Goal: Task Accomplishment & Management: Use online tool/utility

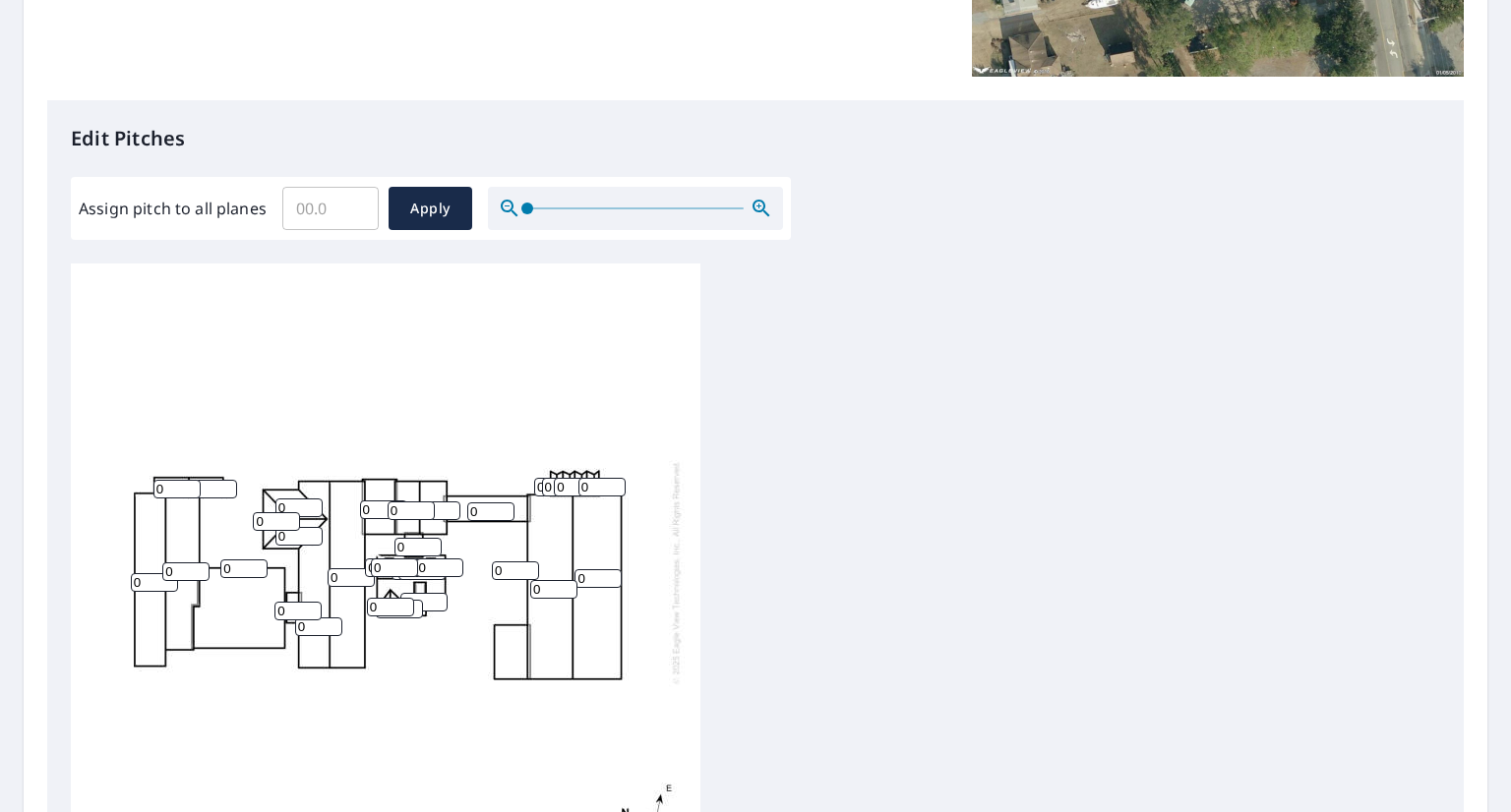
scroll to position [394, 0]
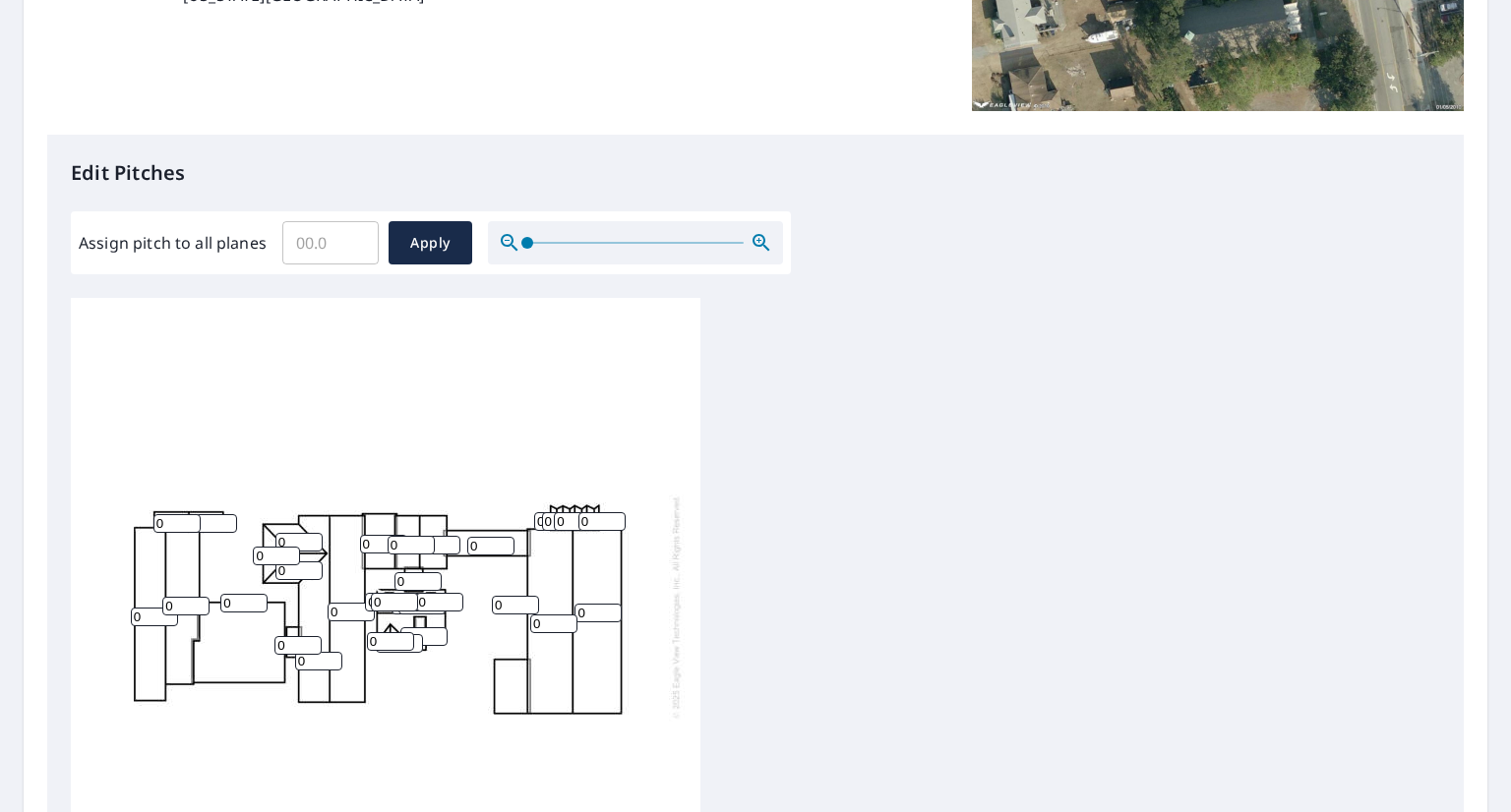
click at [516, 696] on div "0 0 0 0 0 0 0 0 0 0 0 0 0 0 0 0 0 0 0 0 0 0 0 0 0 0 0 0 0 0 0 0 0 0 0 0" at bounding box center [385, 607] width 630 height 618
click at [180, 610] on input "0" at bounding box center [186, 606] width 48 height 19
click at [146, 623] on input "0" at bounding box center [155, 617] width 48 height 19
drag, startPoint x: 177, startPoint y: 610, endPoint x: 116, endPoint y: 604, distance: 61.3
click at [116, 604] on div "0 0 0 0 0 2 0 0 0 0 0 0 0 0 0 0 0 0 0 0 0 0 0 0 0 0 0 0 0 0 0 0 0 0 0 0" at bounding box center [385, 607] width 630 height 618
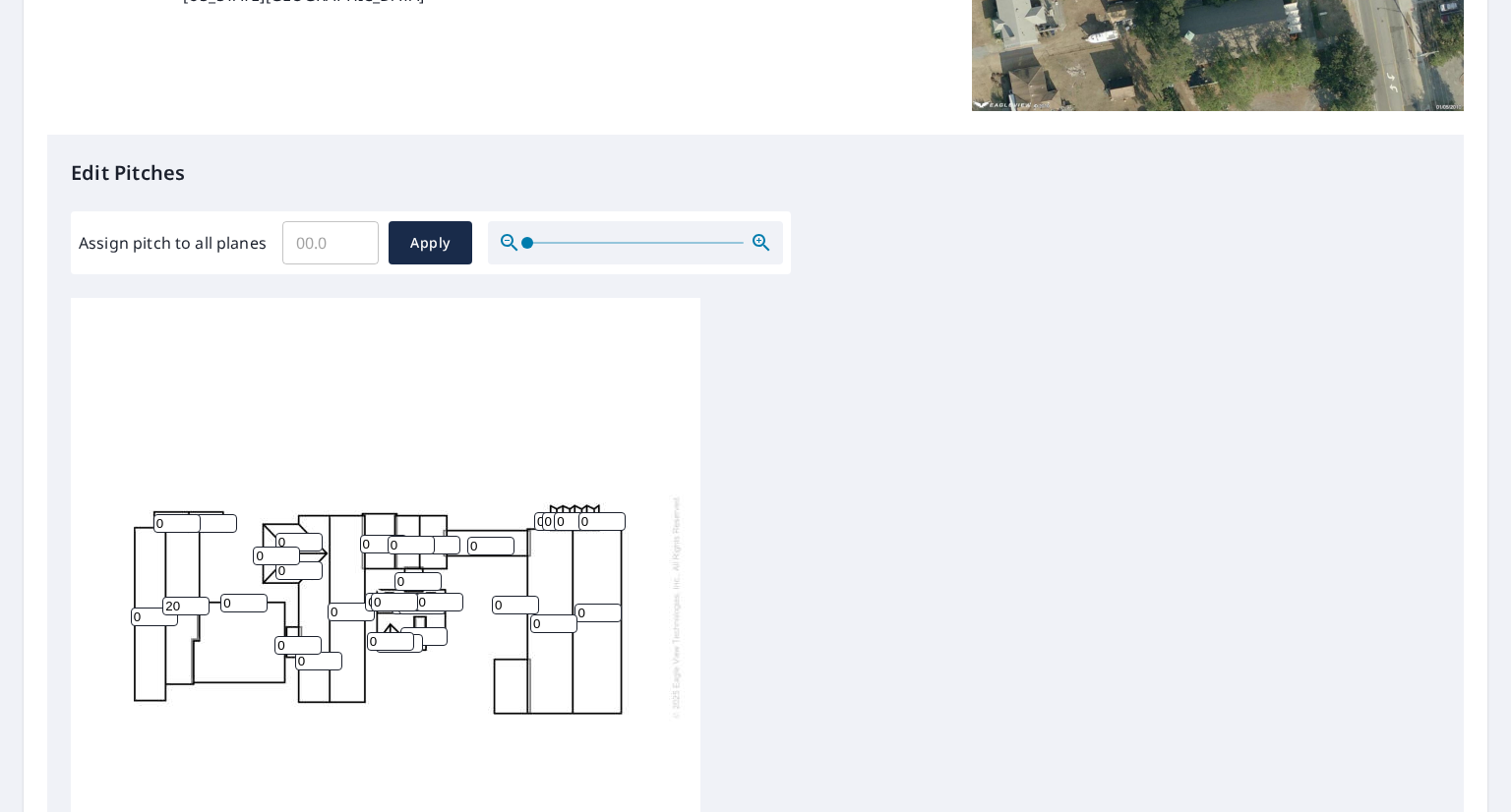
type input "20"
click at [144, 623] on input "0" at bounding box center [155, 617] width 48 height 19
type input "3"
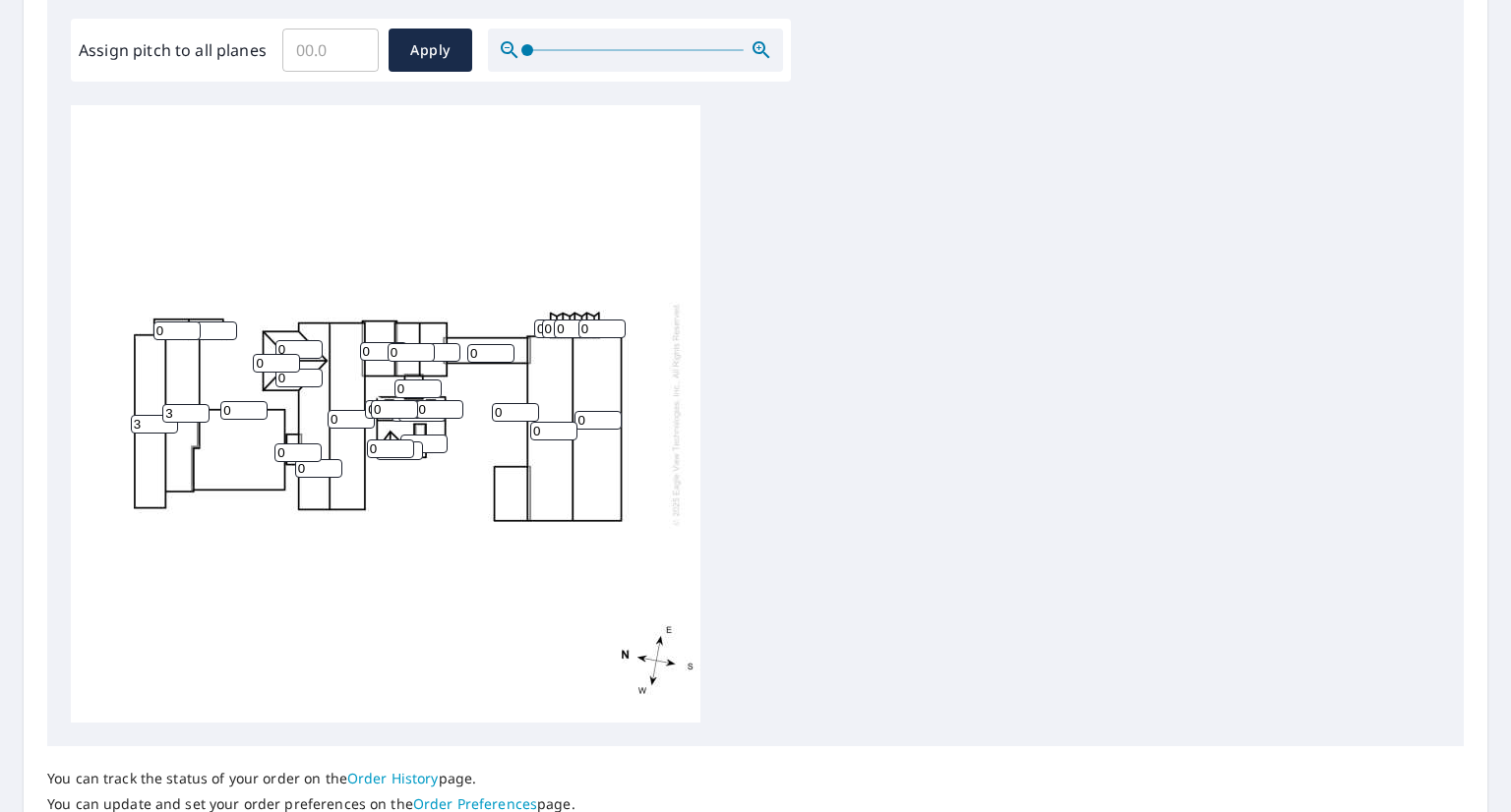
scroll to position [590, 0]
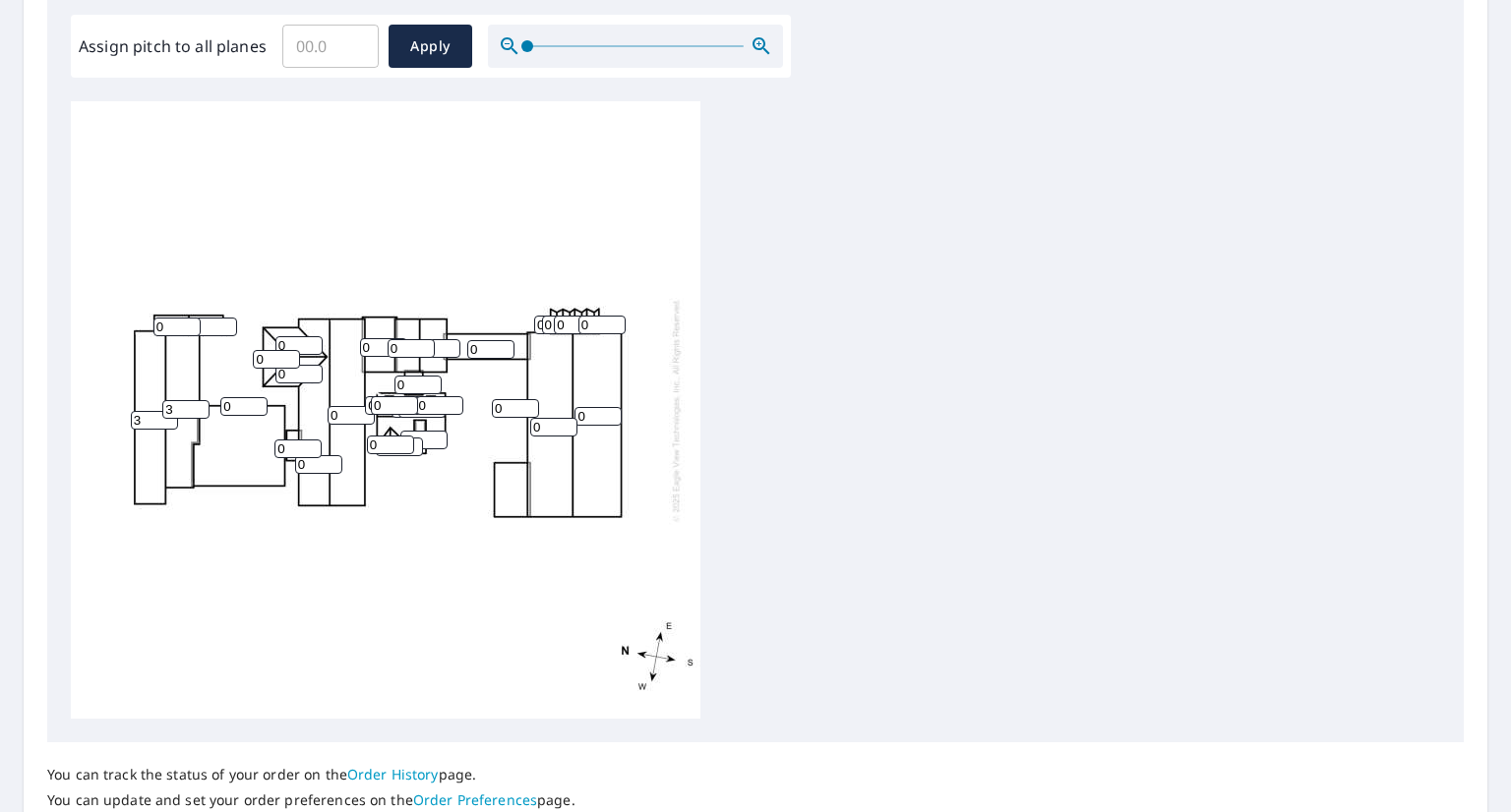
click at [751, 53] on icon "button" at bounding box center [761, 47] width 24 height 24
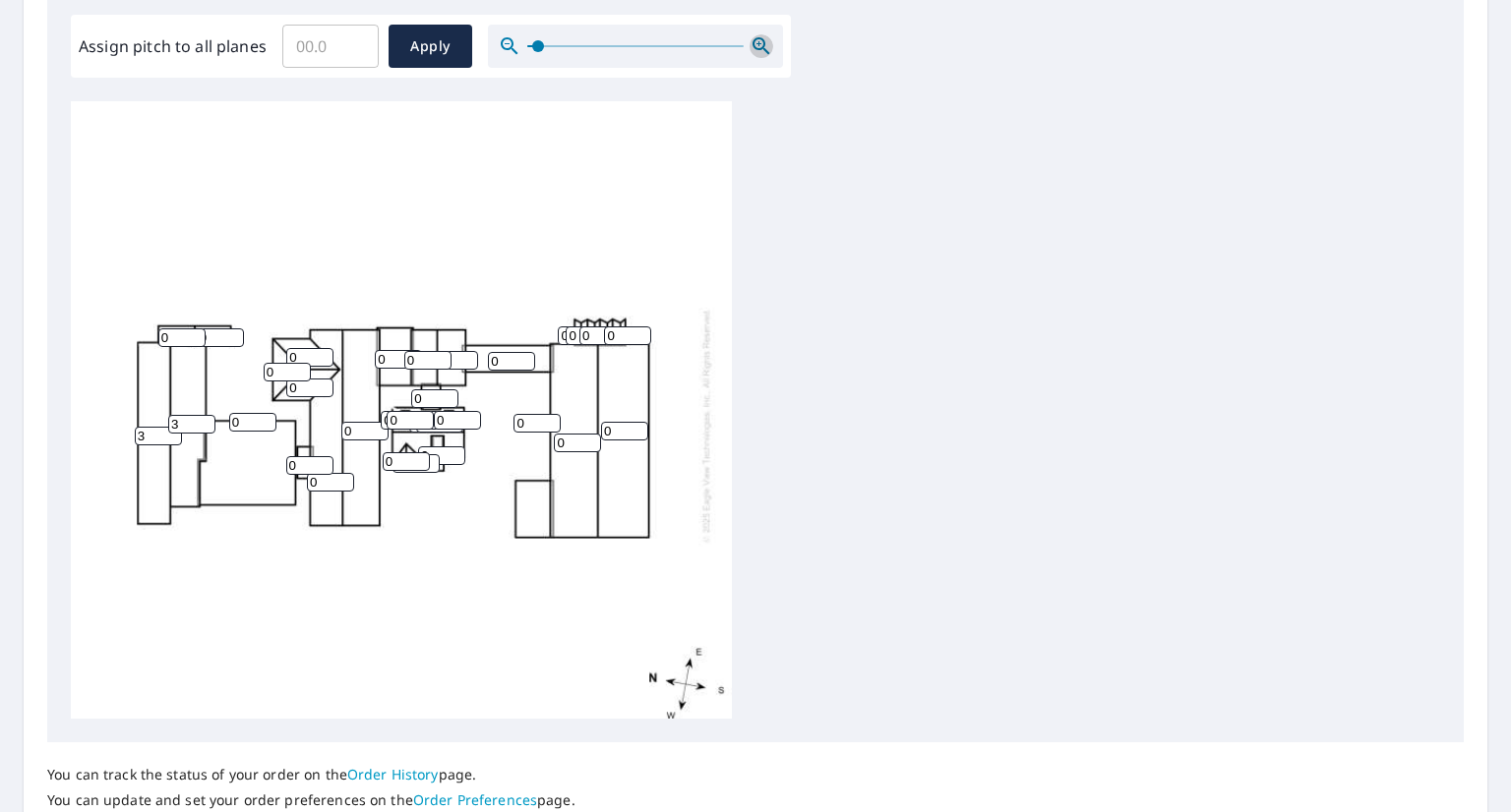
click at [751, 53] on icon "button" at bounding box center [761, 47] width 24 height 24
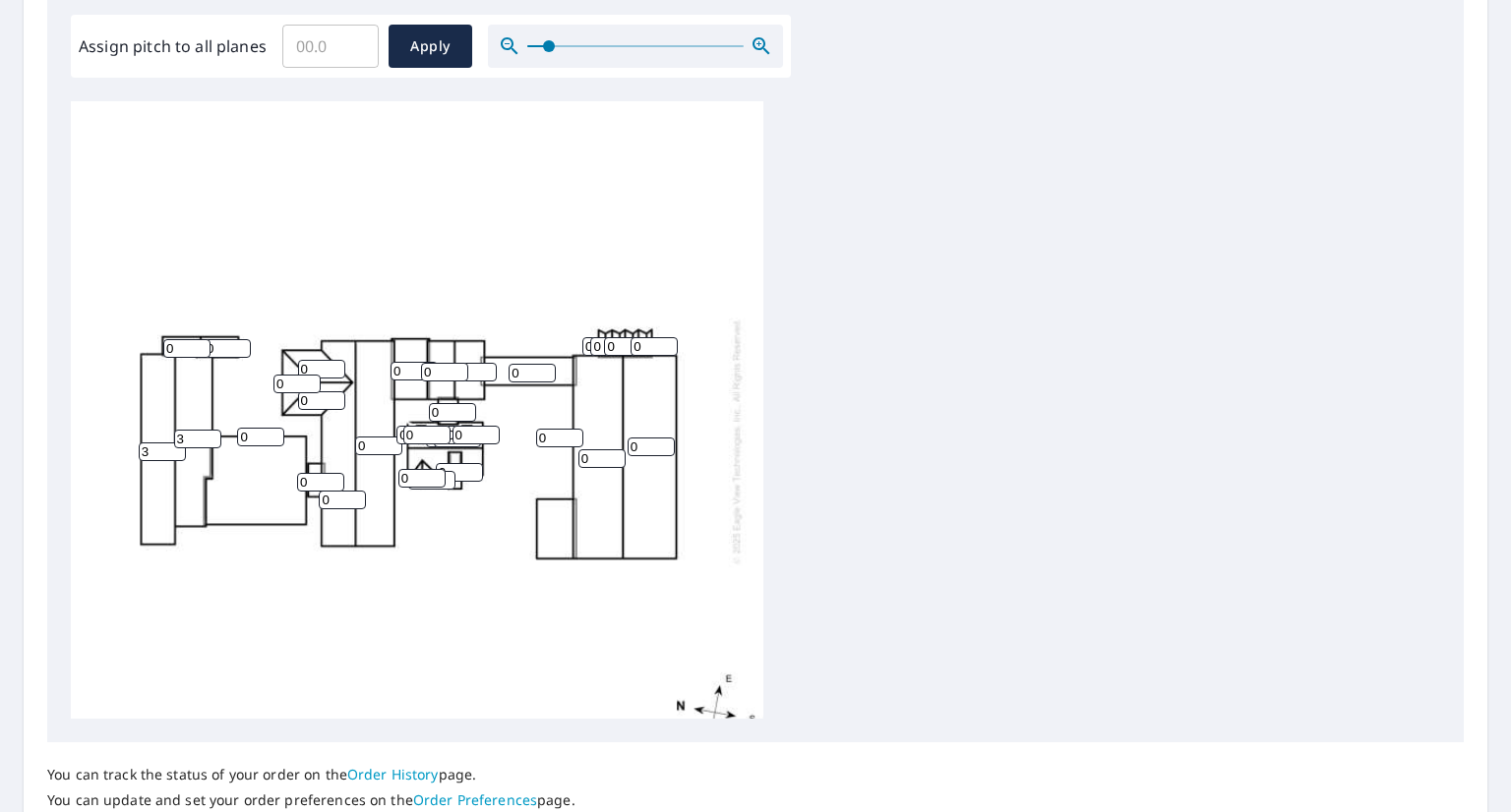
click at [751, 53] on icon "button" at bounding box center [761, 47] width 24 height 24
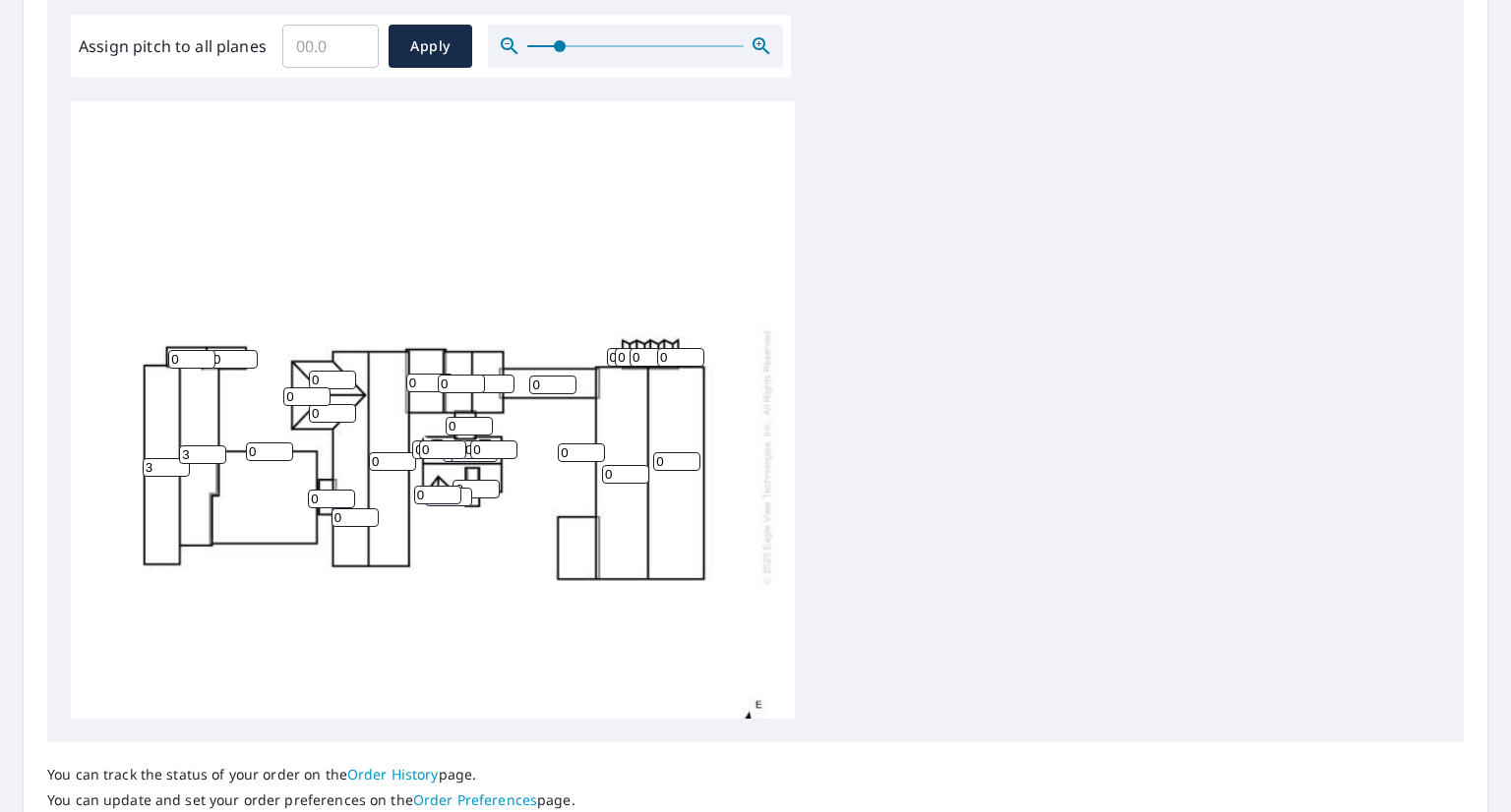
click at [751, 53] on icon "button" at bounding box center [761, 47] width 24 height 24
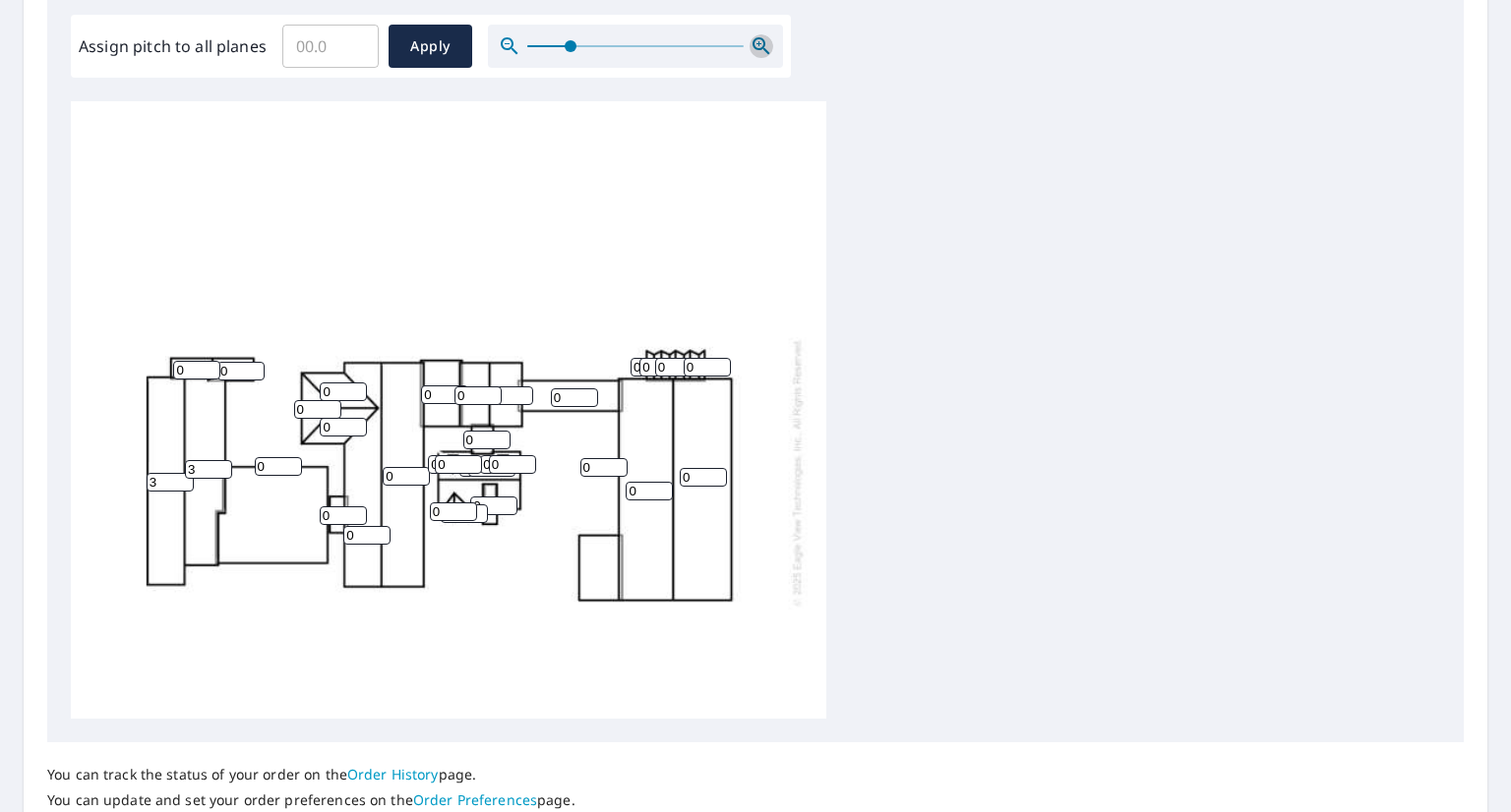
click at [751, 53] on icon "button" at bounding box center [761, 47] width 24 height 24
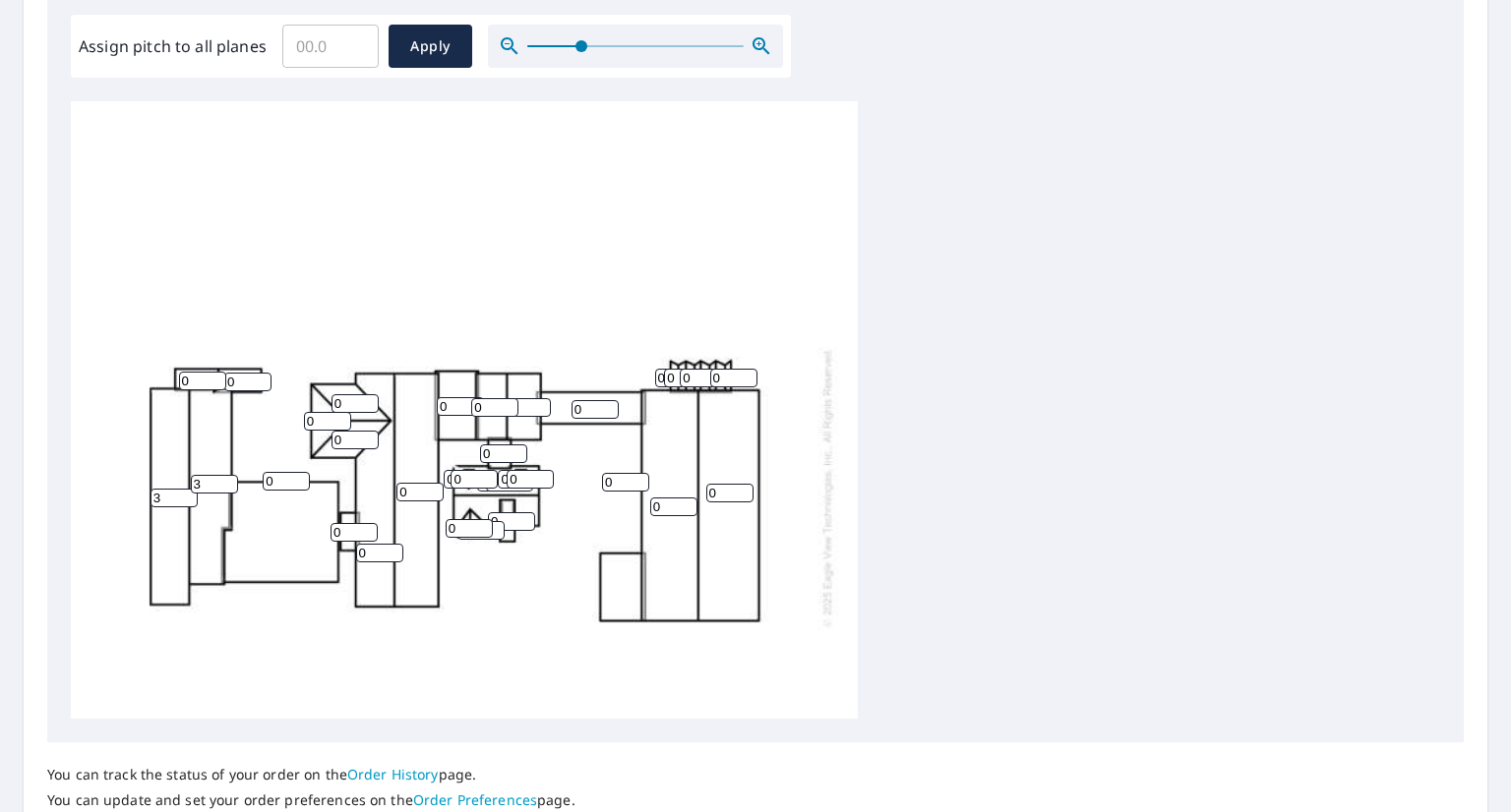
click at [751, 53] on icon "button" at bounding box center [761, 47] width 24 height 24
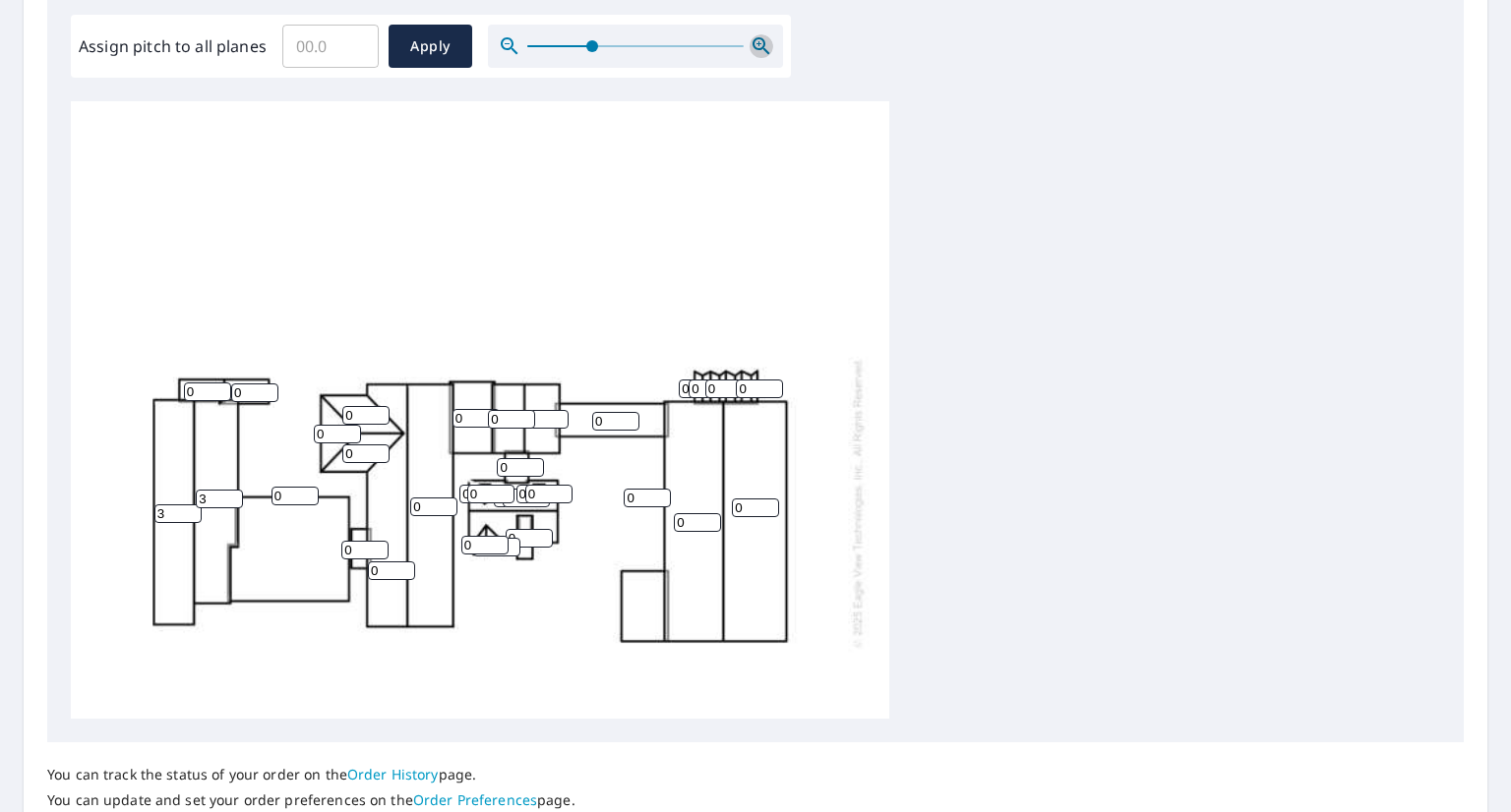
click at [751, 53] on icon "button" at bounding box center [761, 47] width 24 height 24
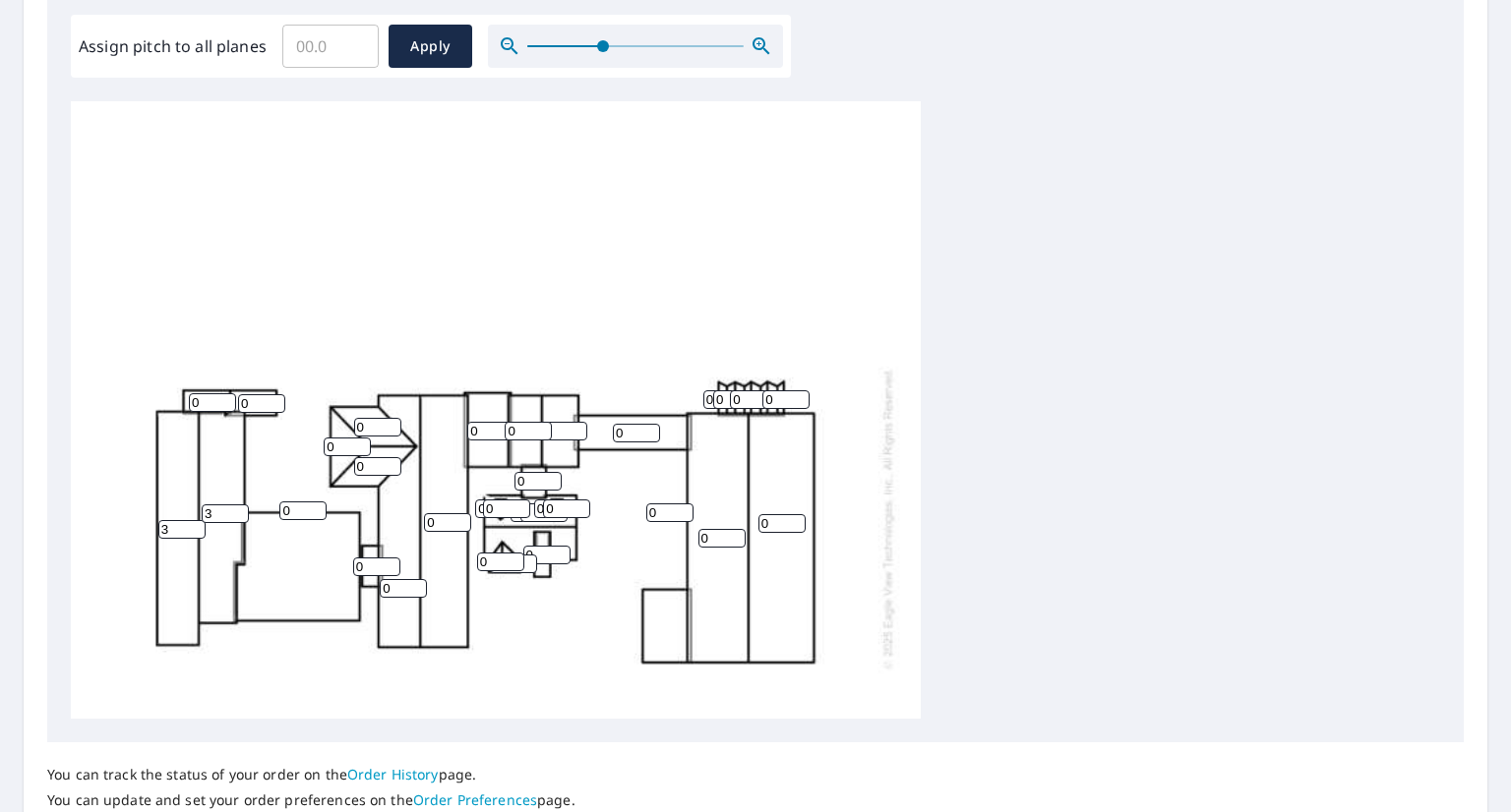
click at [751, 53] on icon "button" at bounding box center [761, 47] width 24 height 24
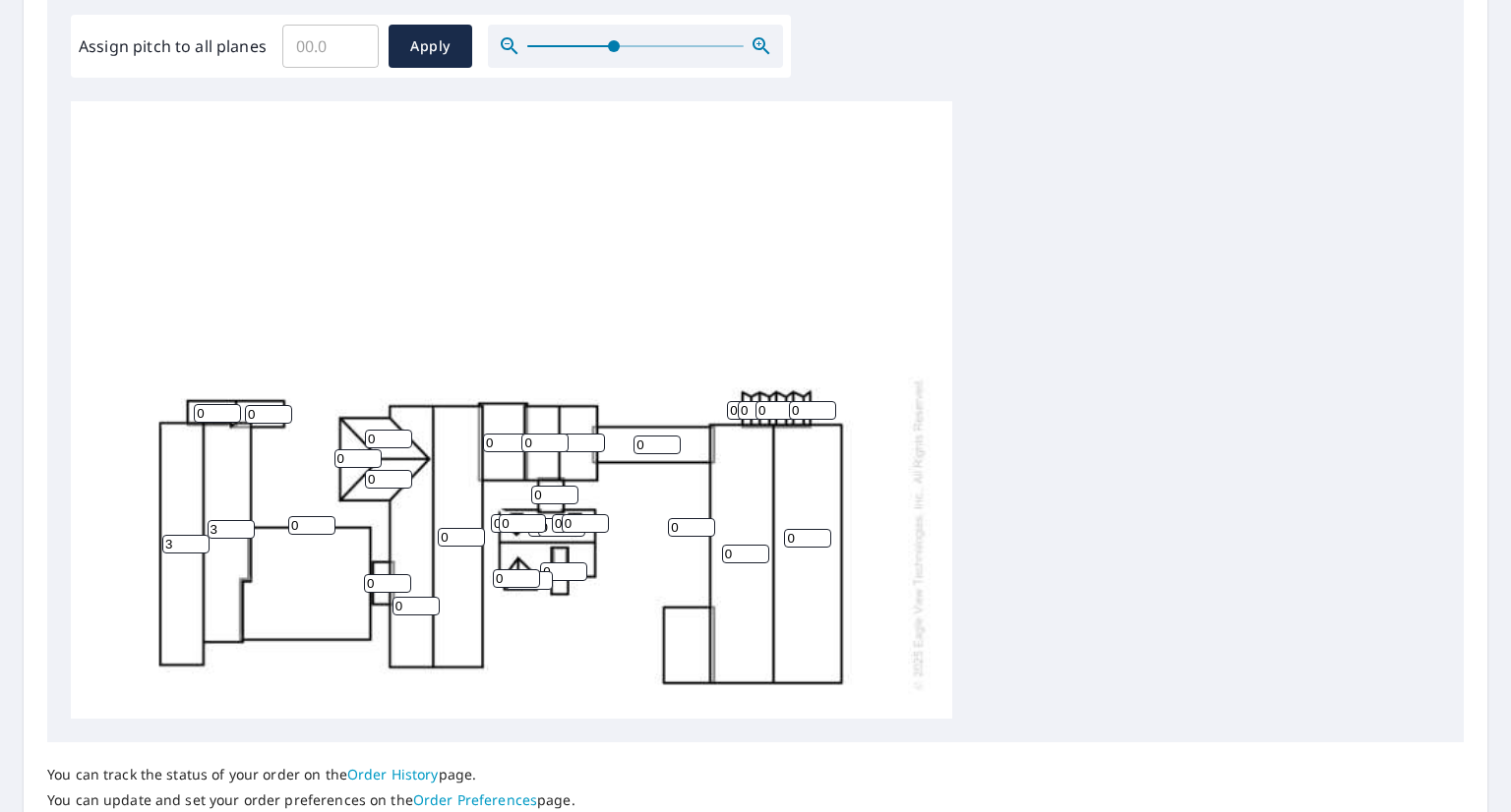
click at [751, 53] on icon "button" at bounding box center [761, 47] width 24 height 24
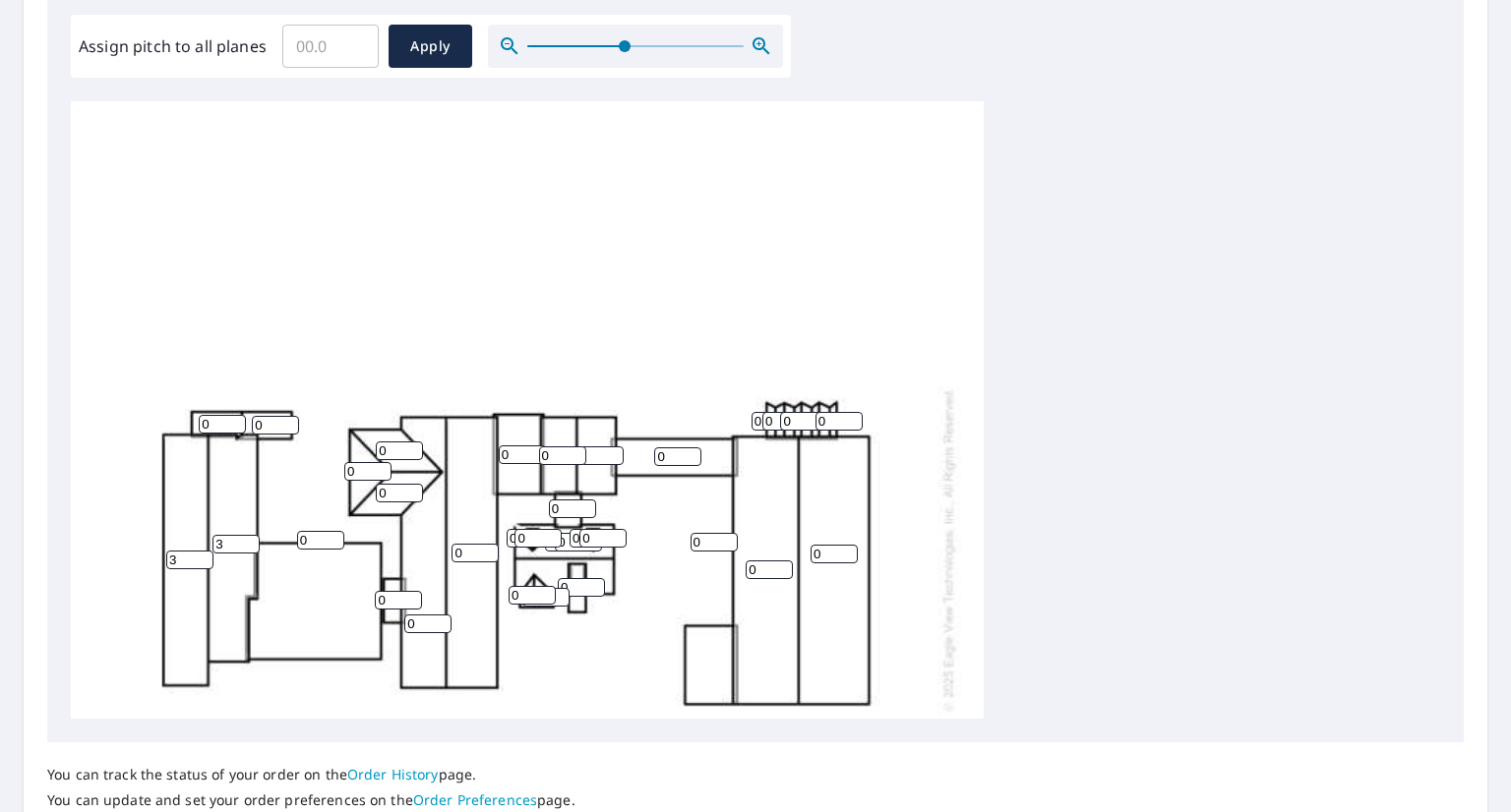
click at [751, 53] on icon "button" at bounding box center [761, 47] width 24 height 24
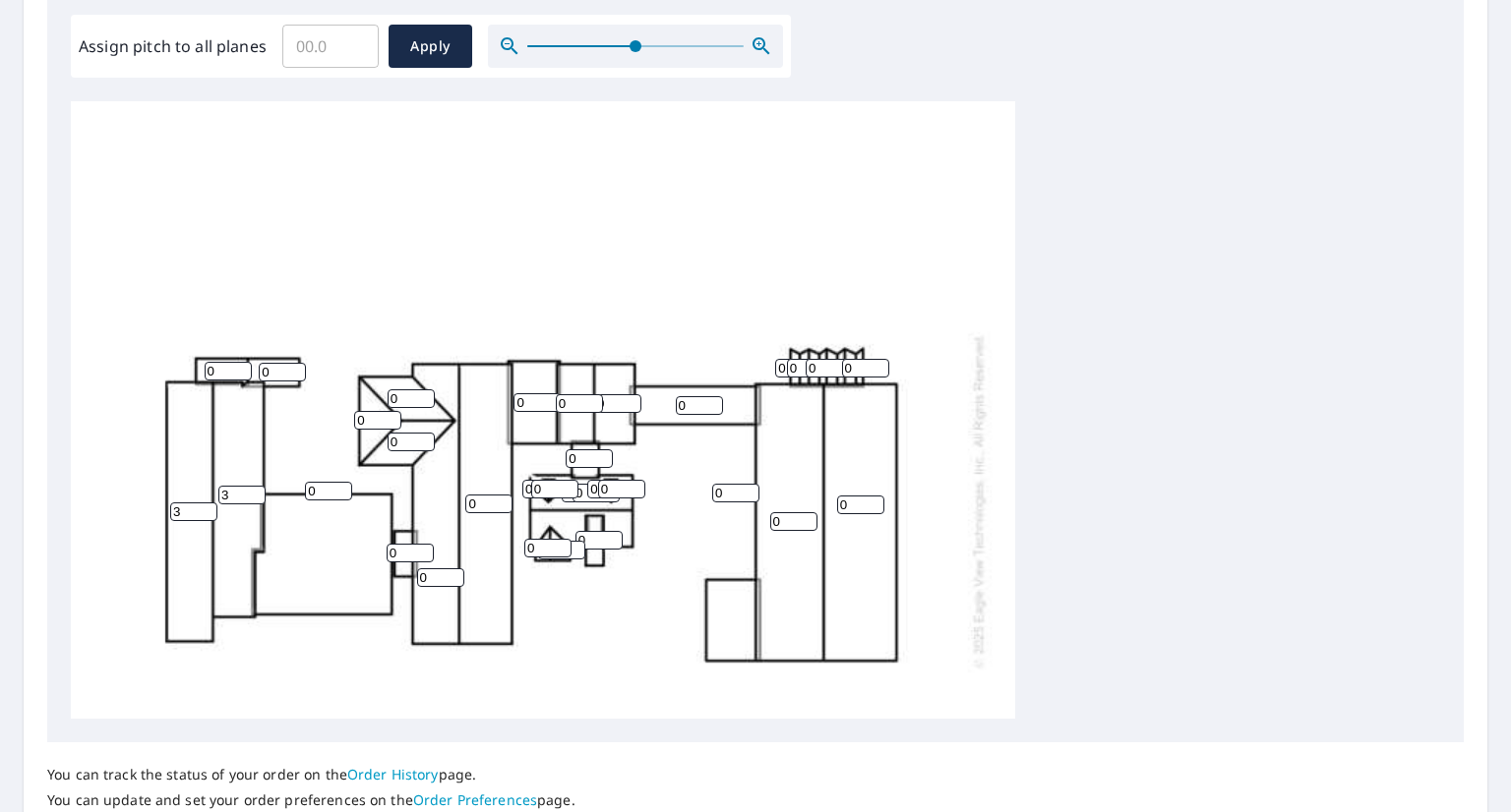
scroll to position [98, 0]
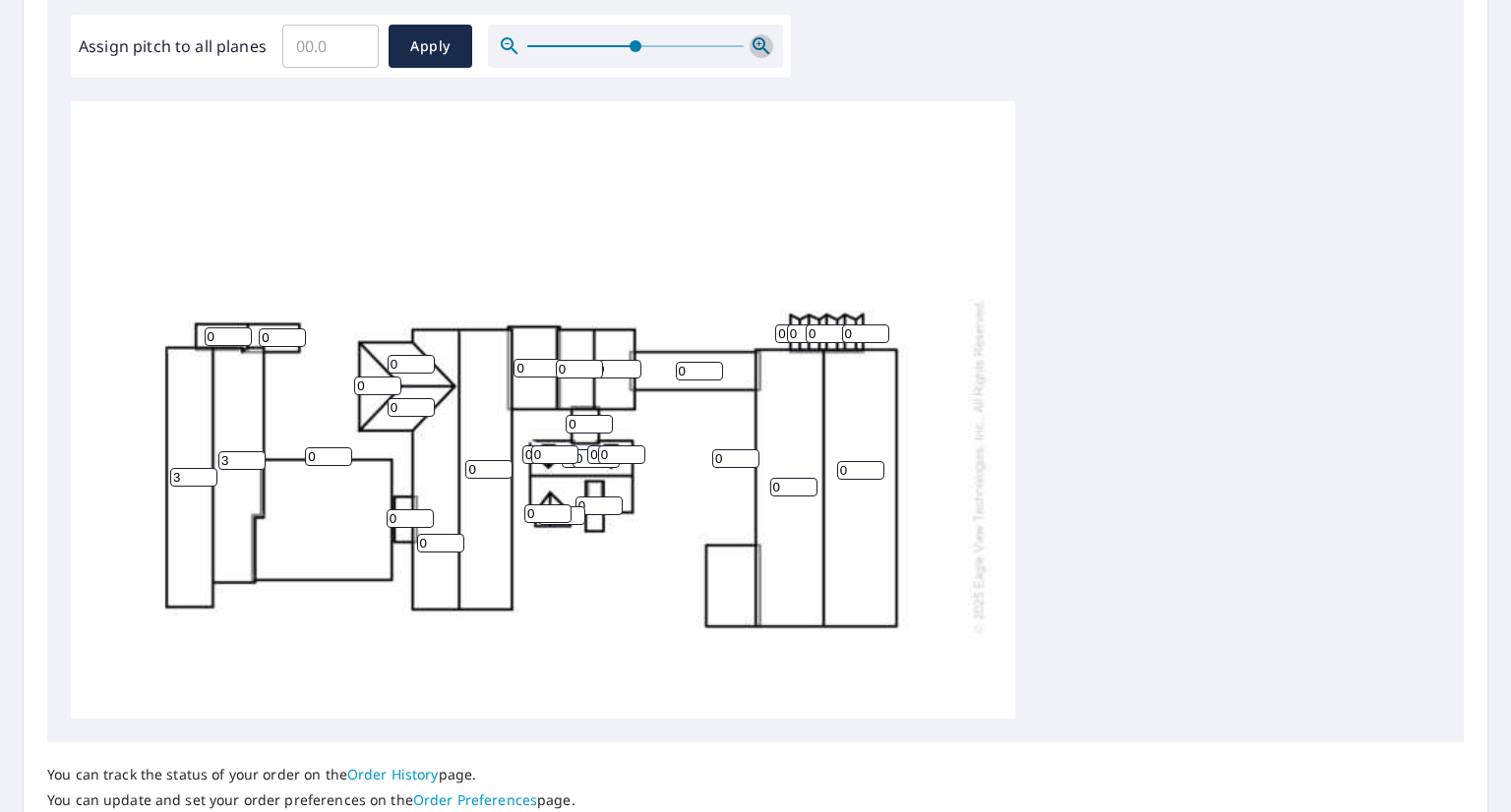
click at [756, 54] on icon "button" at bounding box center [761, 47] width 24 height 24
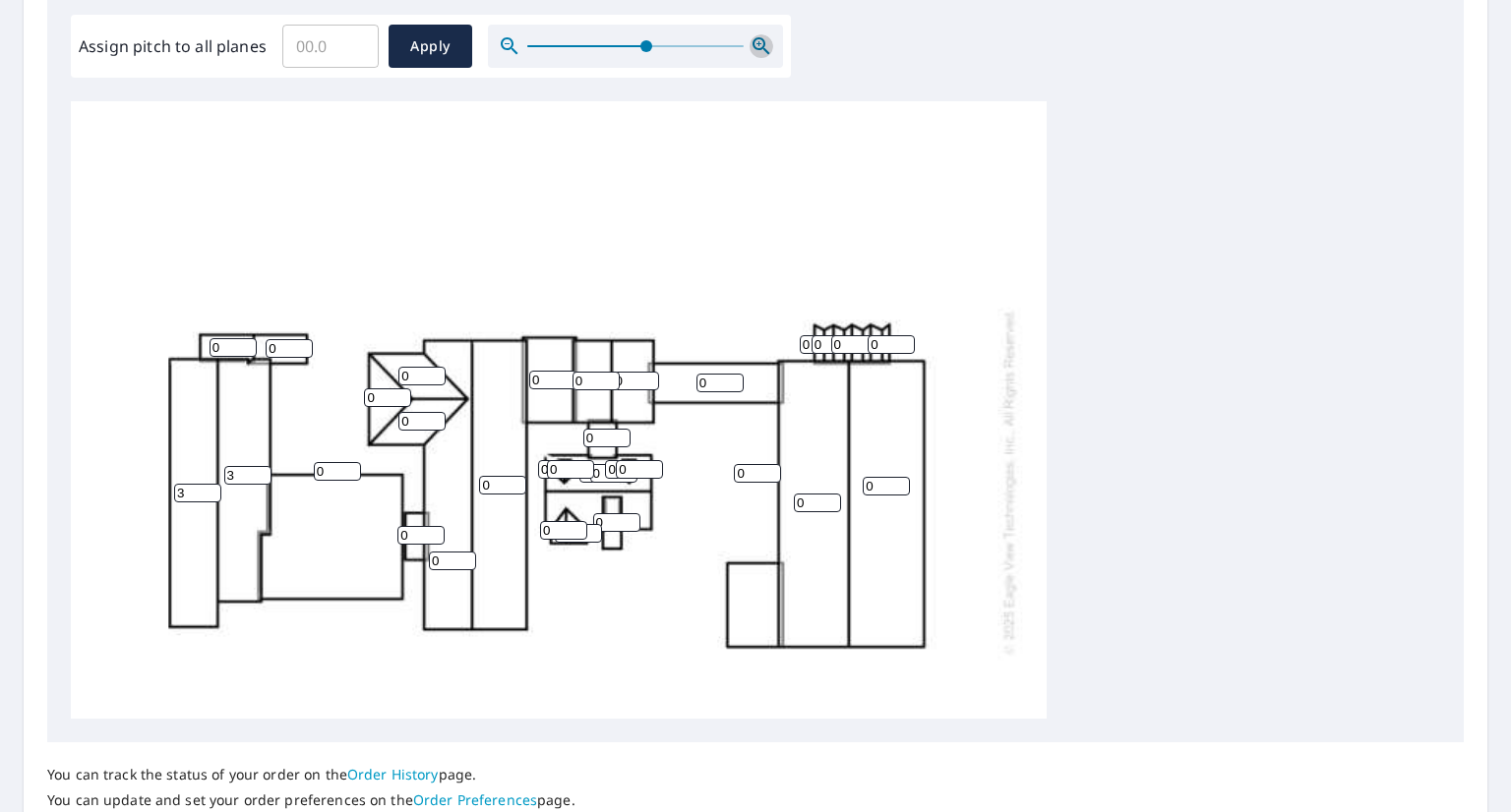
click at [756, 54] on icon "button" at bounding box center [761, 47] width 24 height 24
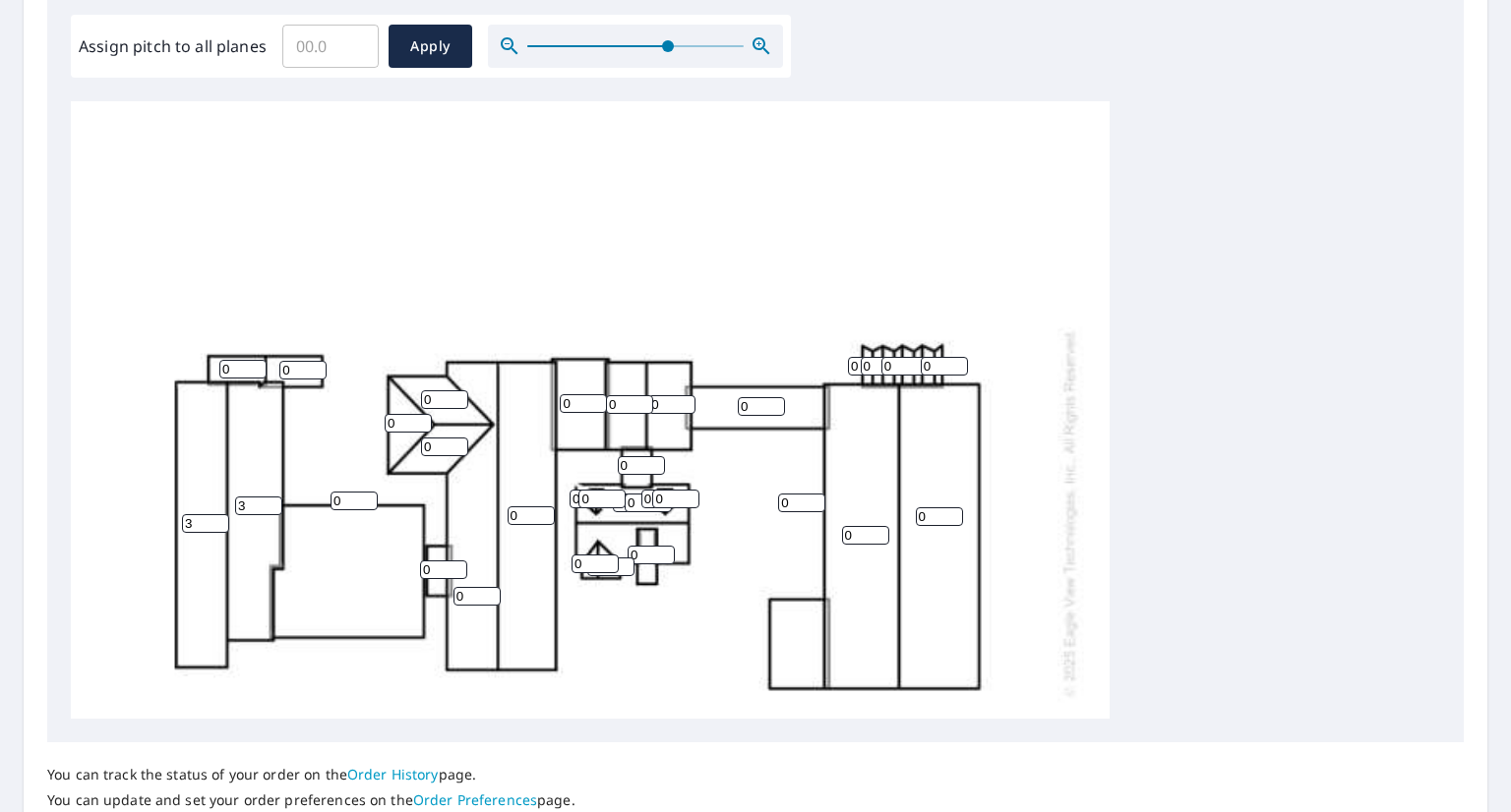
click at [756, 54] on icon "button" at bounding box center [761, 47] width 24 height 24
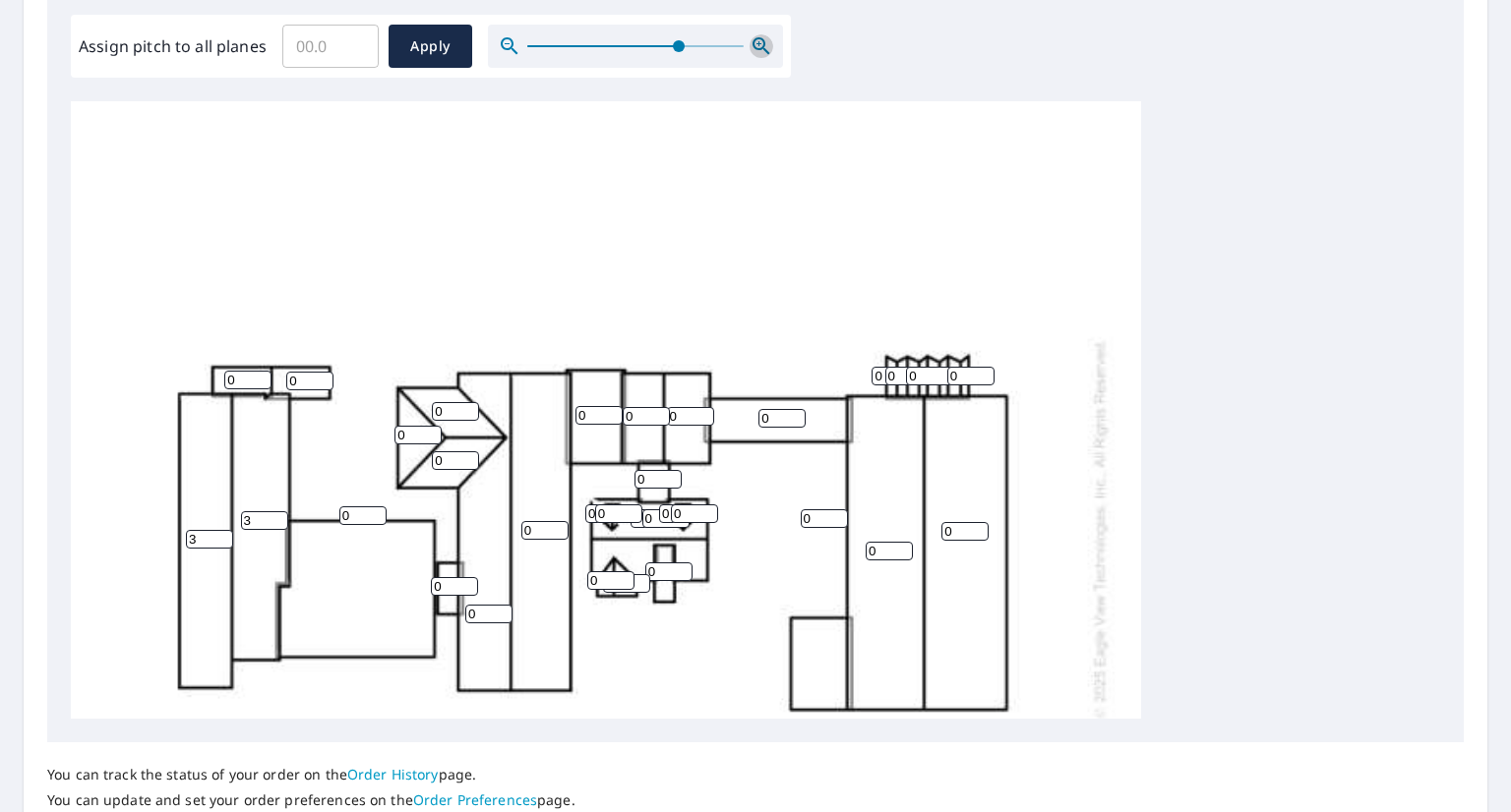
click at [756, 54] on icon "button" at bounding box center [761, 47] width 24 height 24
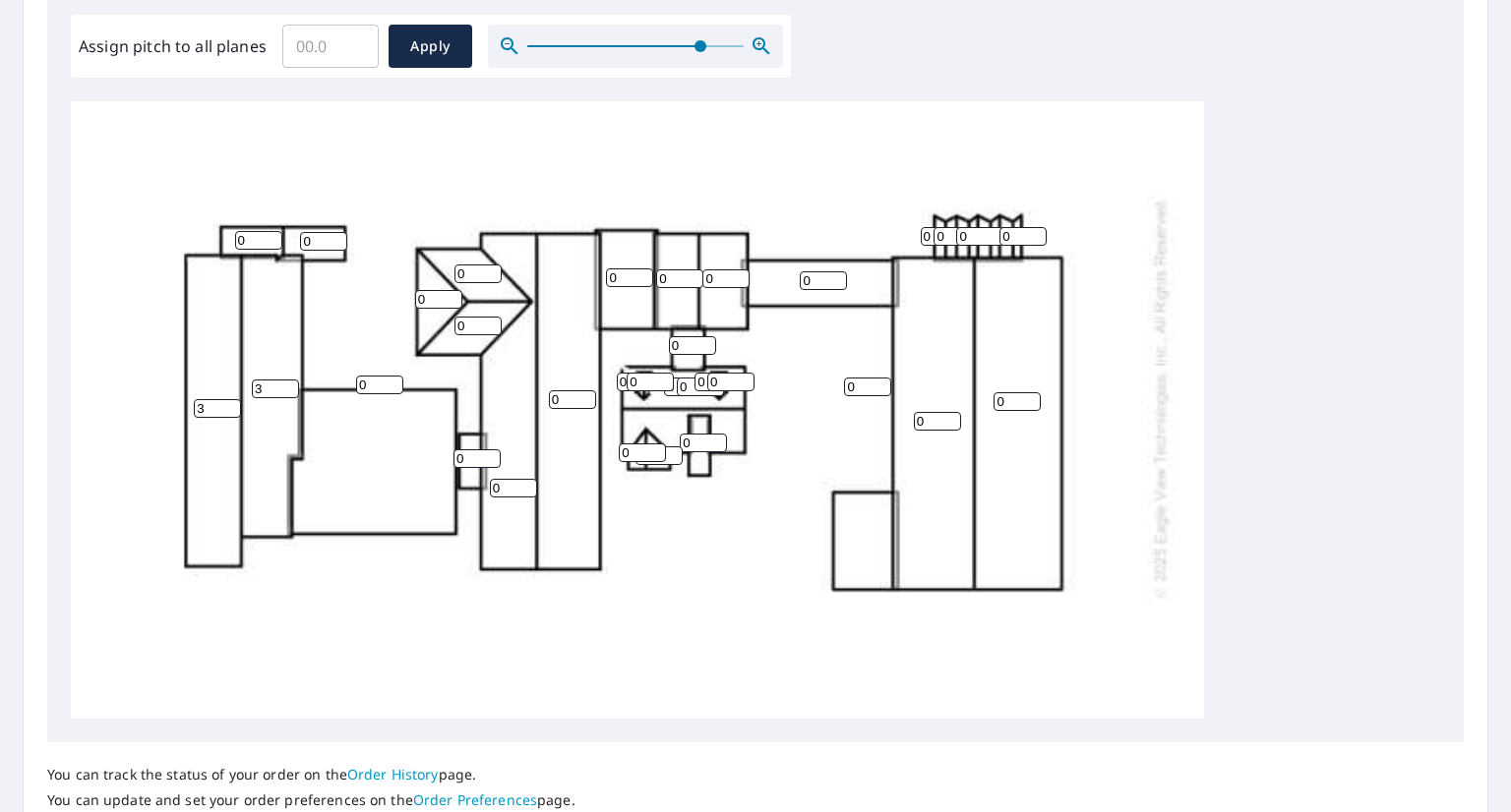
scroll to position [295, 0]
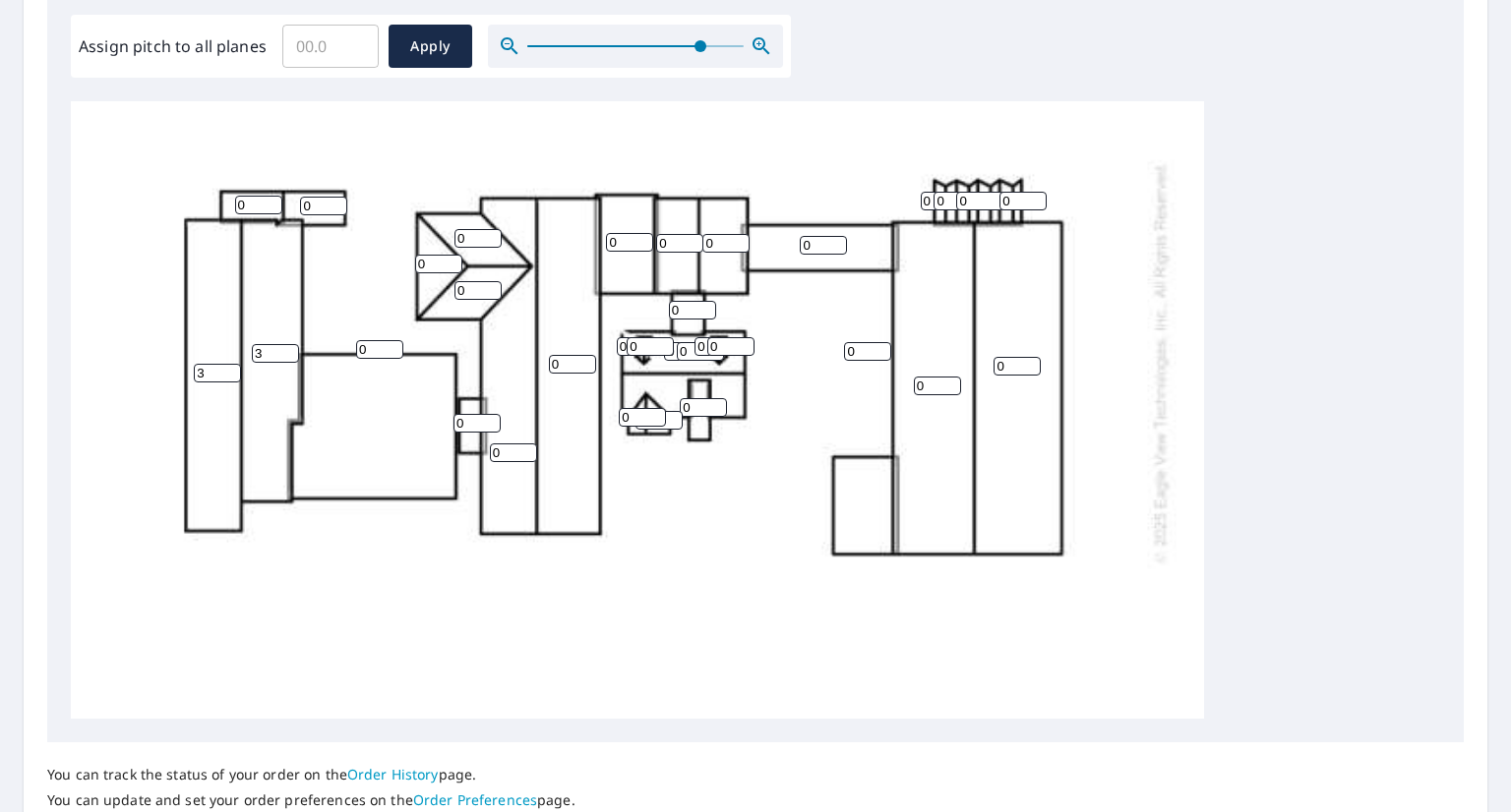
click at [256, 208] on input "0" at bounding box center [259, 204] width 48 height 19
type input "3"
click at [318, 205] on input "0" at bounding box center [324, 205] width 48 height 19
type input "3"
click at [431, 265] on input "0" at bounding box center [439, 264] width 48 height 19
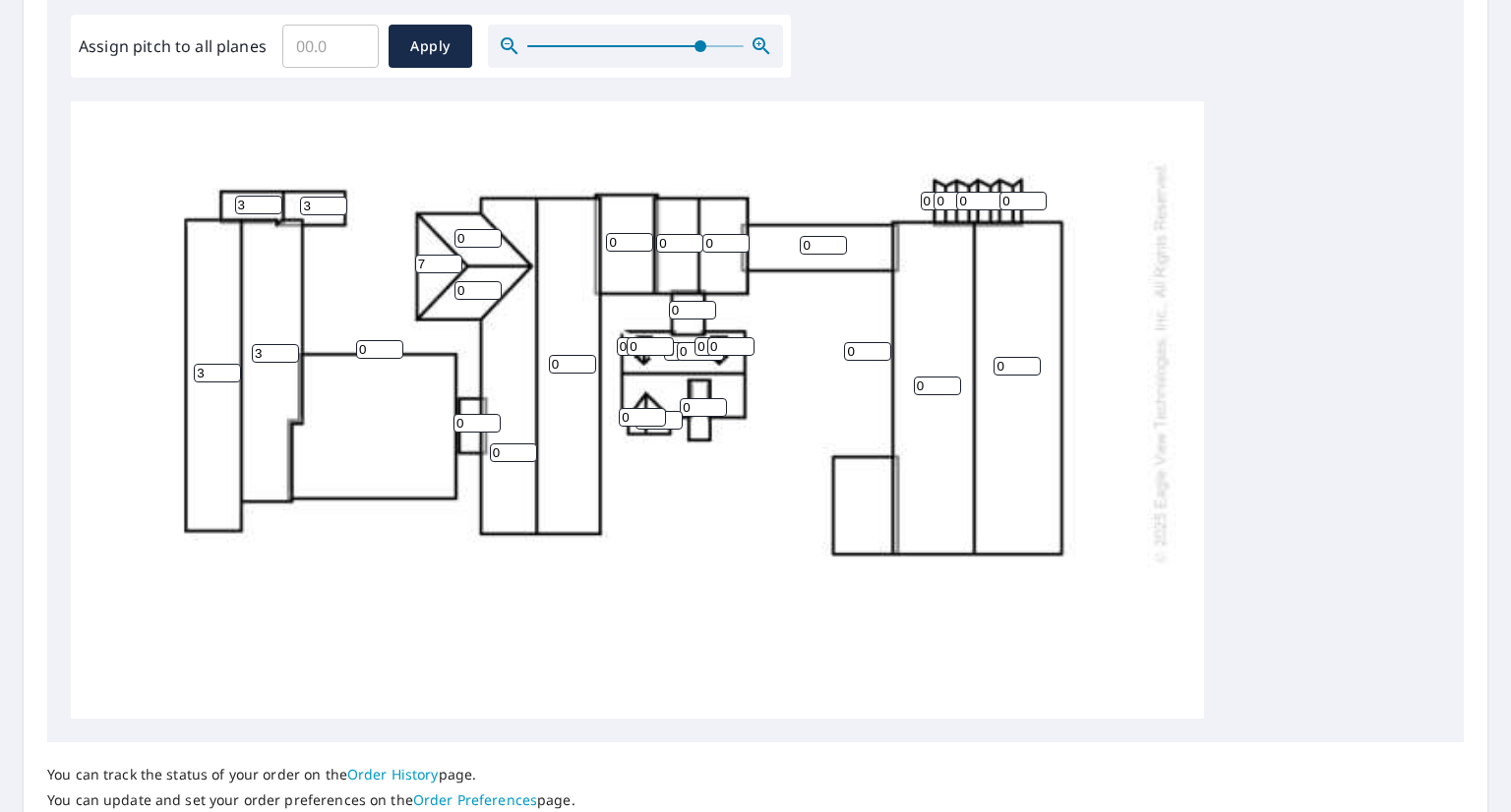
type input "7"
click at [470, 244] on input "0" at bounding box center [478, 238] width 48 height 19
type input "07"
click at [479, 295] on input "0" at bounding box center [478, 290] width 48 height 19
type input "07"
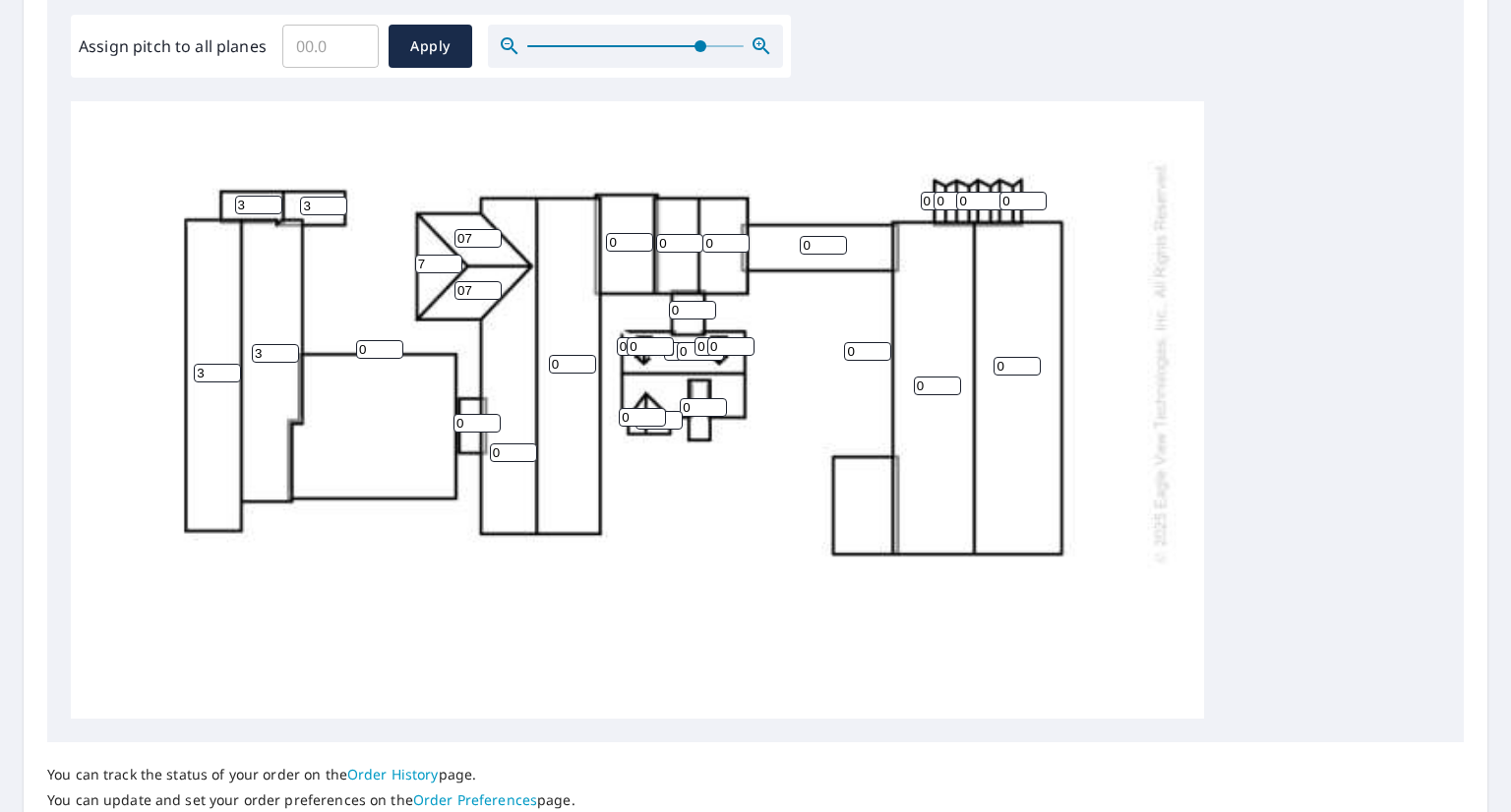
click at [562, 363] on input "0" at bounding box center [573, 364] width 48 height 19
type input "07"
click at [517, 457] on input "0" at bounding box center [514, 452] width 48 height 19
type input "07"
click at [944, 387] on input "0" at bounding box center [938, 386] width 48 height 19
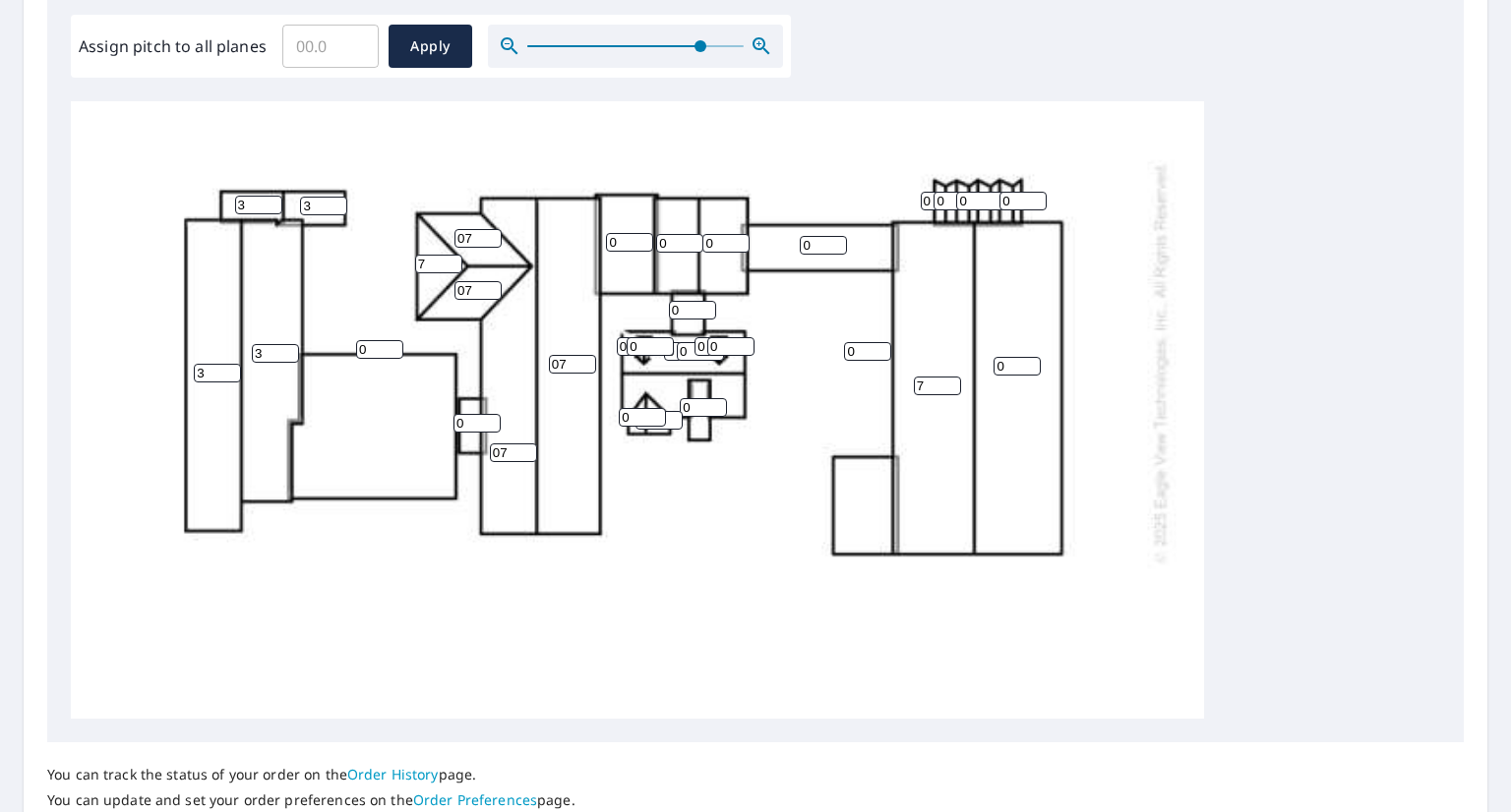
type input "7"
click at [1011, 375] on input "0" at bounding box center [1017, 366] width 48 height 19
type input "0"
type input "7"
click at [930, 198] on input "0" at bounding box center [945, 200] width 48 height 19
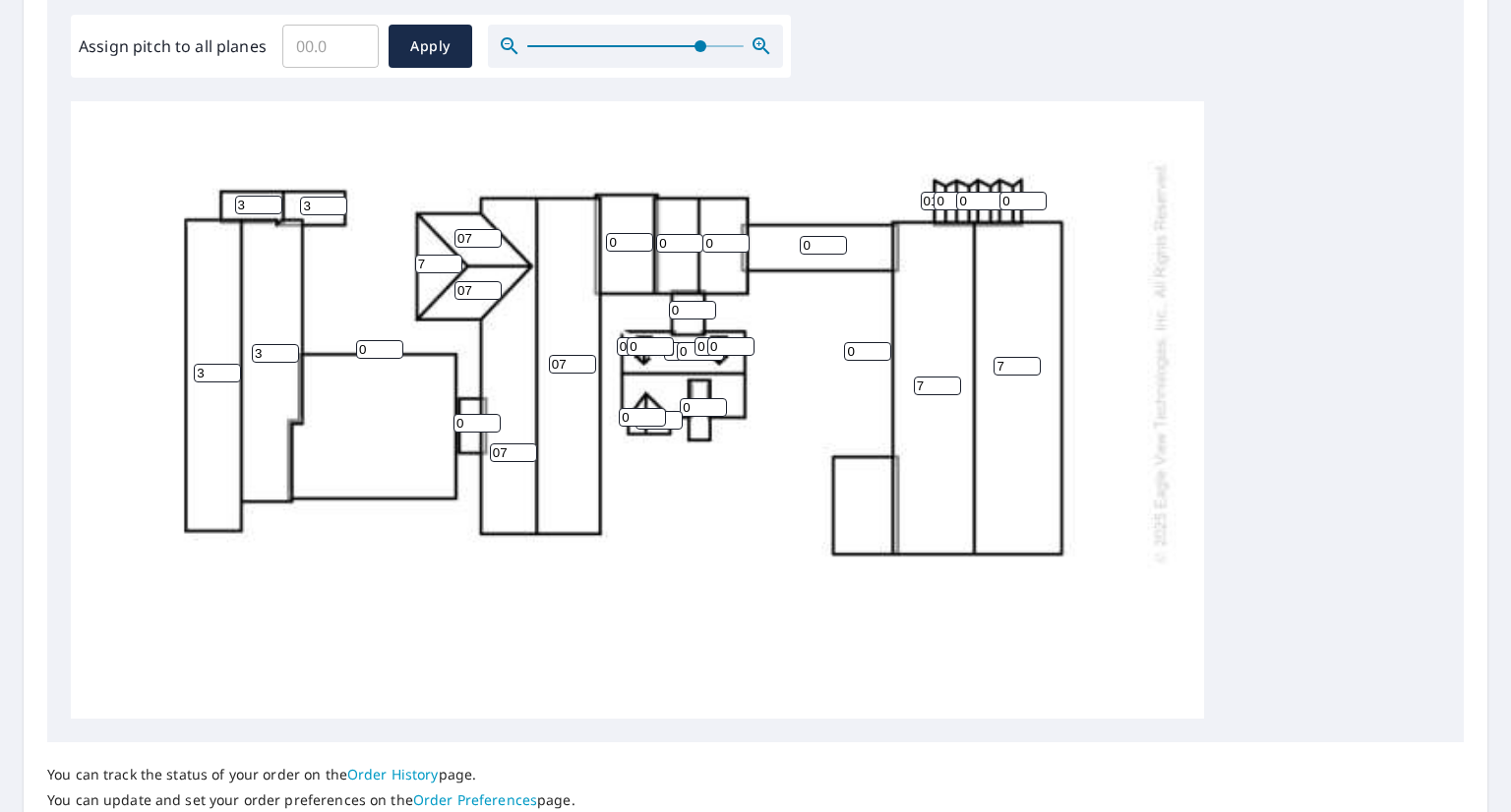
type input "010"
click at [938, 203] on input "0" at bounding box center [957, 200] width 48 height 19
type input "10"
click at [959, 202] on input "0" at bounding box center [980, 200] width 48 height 19
type input "10"
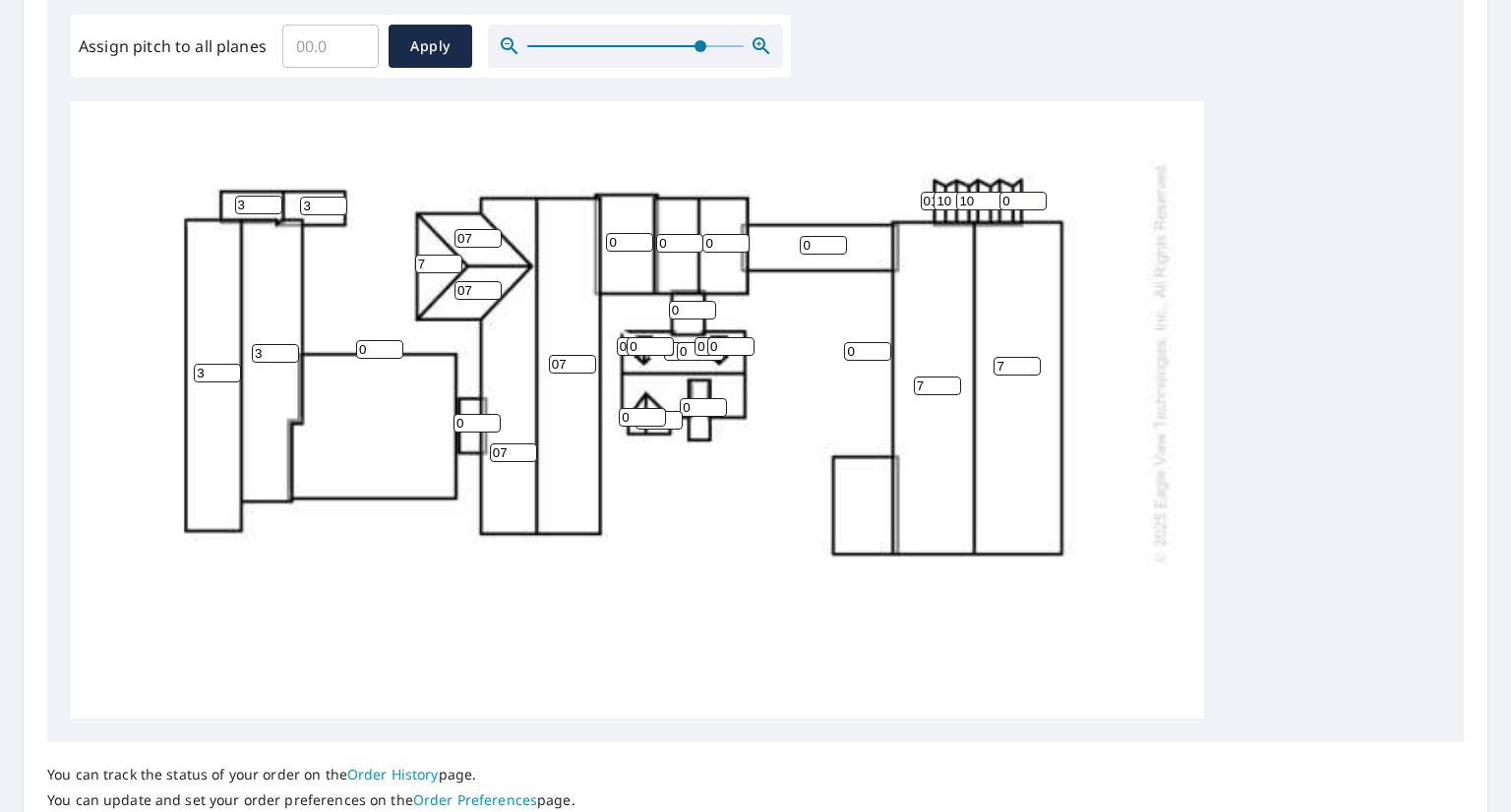
click at [1003, 199] on input "0" at bounding box center [1023, 200] width 48 height 19
type input "10"
click at [929, 205] on input "010" at bounding box center [945, 200] width 48 height 19
type input "10"
click at [851, 180] on div "7 7 0 07 3 3 07 0 0 0 0 0 0 0 07 07 7 3 3 0 0 0 0 0 0 0 0 10 10 0 10 10 0 0 0 0" at bounding box center [637, 362] width 1133 height 1111
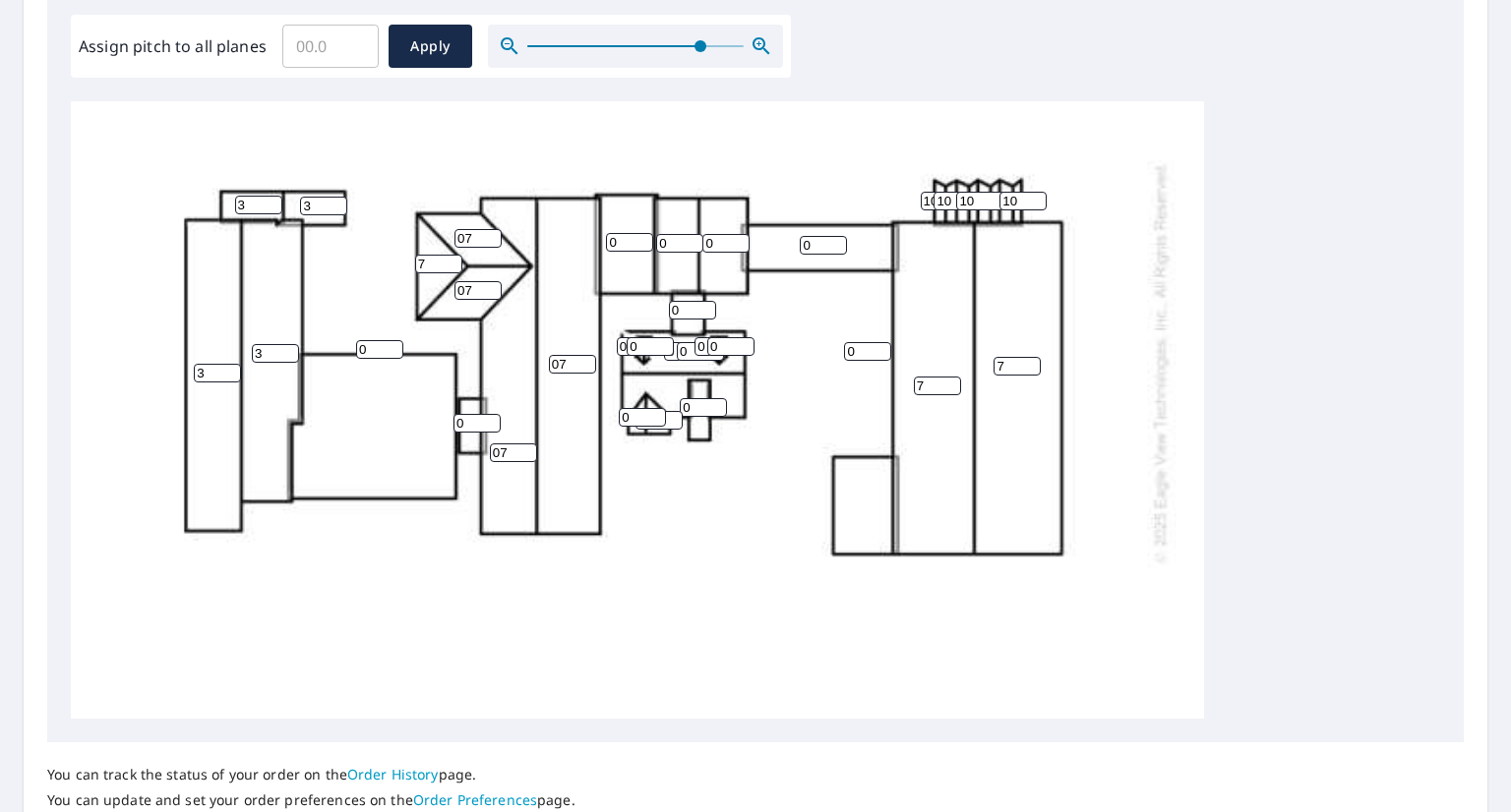
click at [712, 245] on input "0" at bounding box center [726, 243] width 48 height 19
type input "6"
click at [679, 244] on input "0" at bounding box center [680, 243] width 48 height 19
type input "6"
click at [638, 413] on input "0" at bounding box center [642, 417] width 48 height 19
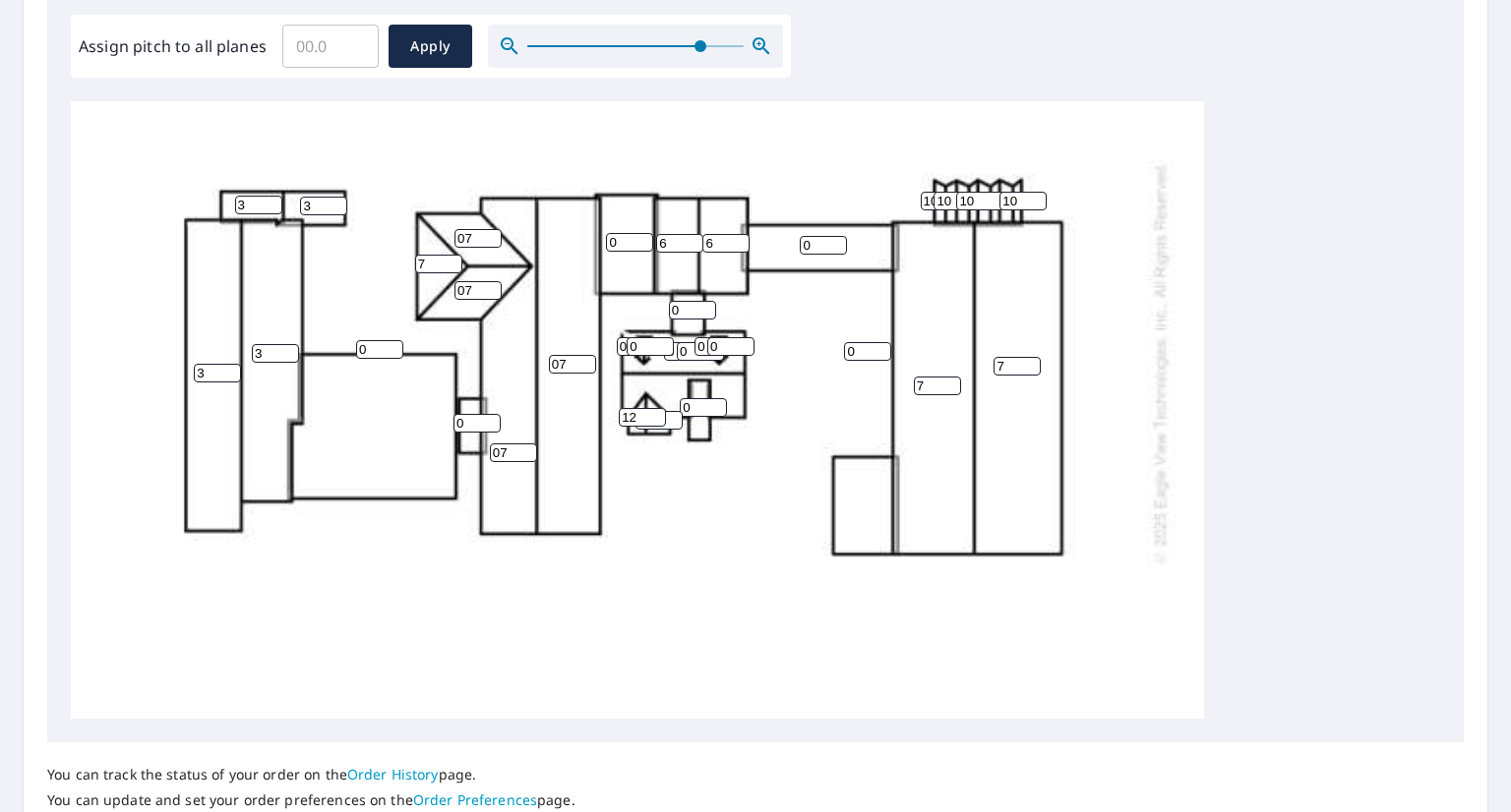
type input "12"
click at [622, 346] on input "0" at bounding box center [640, 346] width 48 height 19
type input "12"
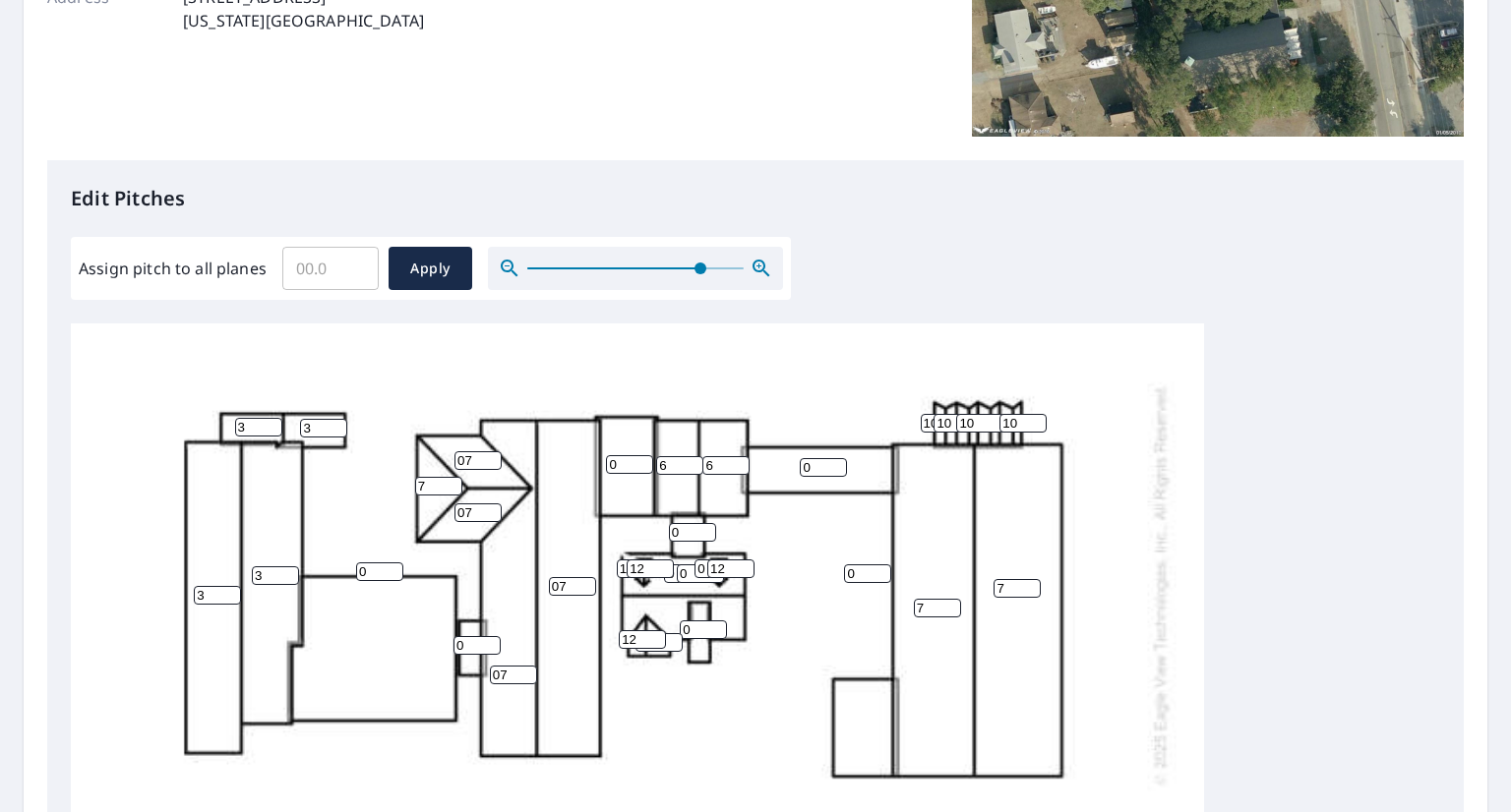
scroll to position [394, 0]
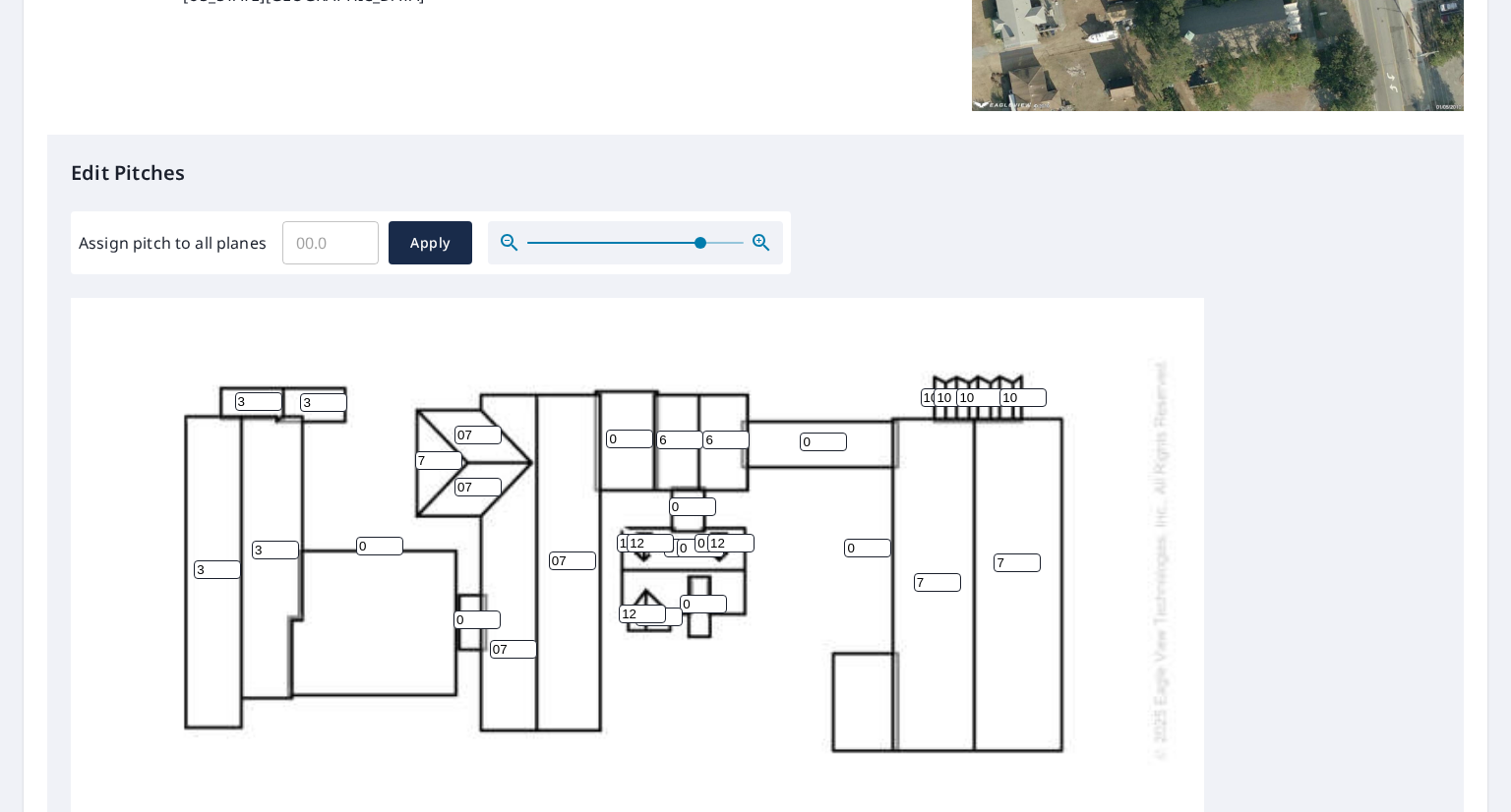
click at [206, 578] on input "3" at bounding box center [217, 569] width 48 height 19
type input "12"
click at [671, 555] on input "0" at bounding box center [688, 548] width 48 height 19
type input "012"
drag, startPoint x: 696, startPoint y: 605, endPoint x: 712, endPoint y: 604, distance: 16.0
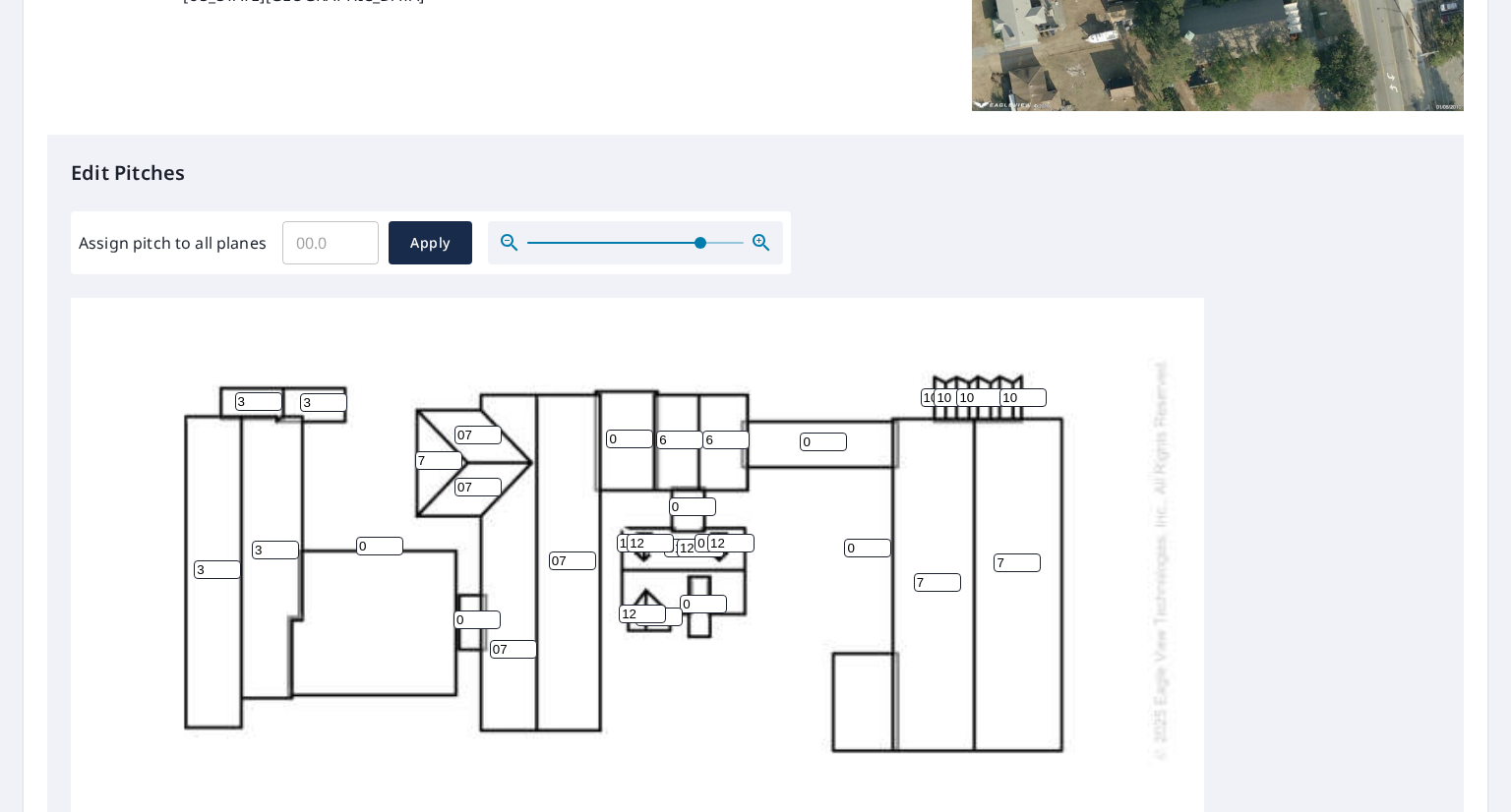
click at [696, 606] on input "0" at bounding box center [704, 604] width 48 height 19
type input "012"
click at [754, 636] on div "7 7 0 07 3 3 07 0 0 0 012 6 12 6 07 07 7 3 3 0 0 012 0 0 0 0 12 10 10 0 10 10 0…" at bounding box center [637, 558] width 1133 height 1111
click at [673, 620] on input "0" at bounding box center [659, 617] width 48 height 19
type input "12"
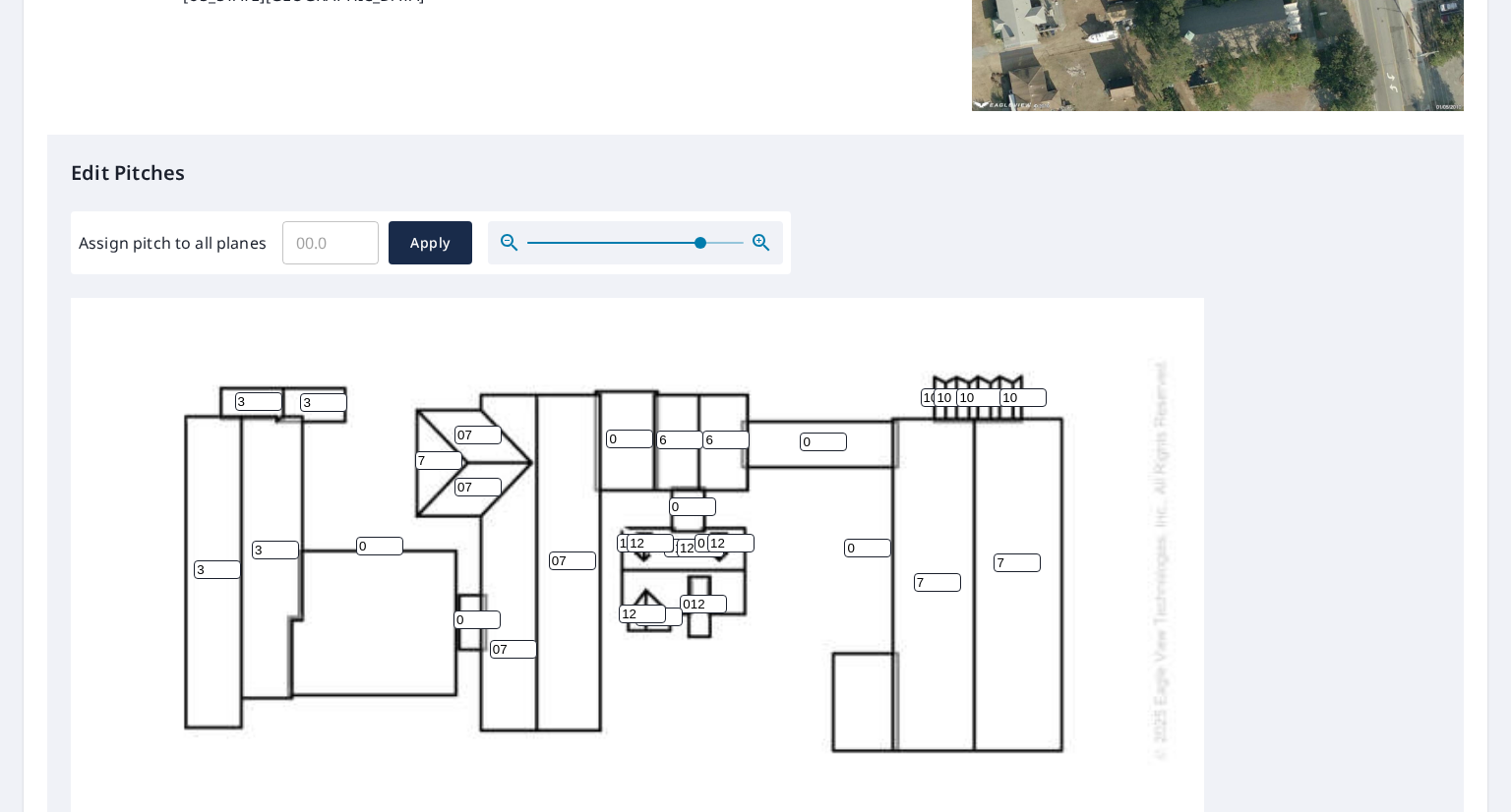
click at [763, 602] on div "7 7 0 07 3 3 07 0 0 0 012 6 12 6 07 07 7 3 3 0 0 012 12 0 0 0 12 10 10 0 10 10 …" at bounding box center [637, 558] width 1133 height 1111
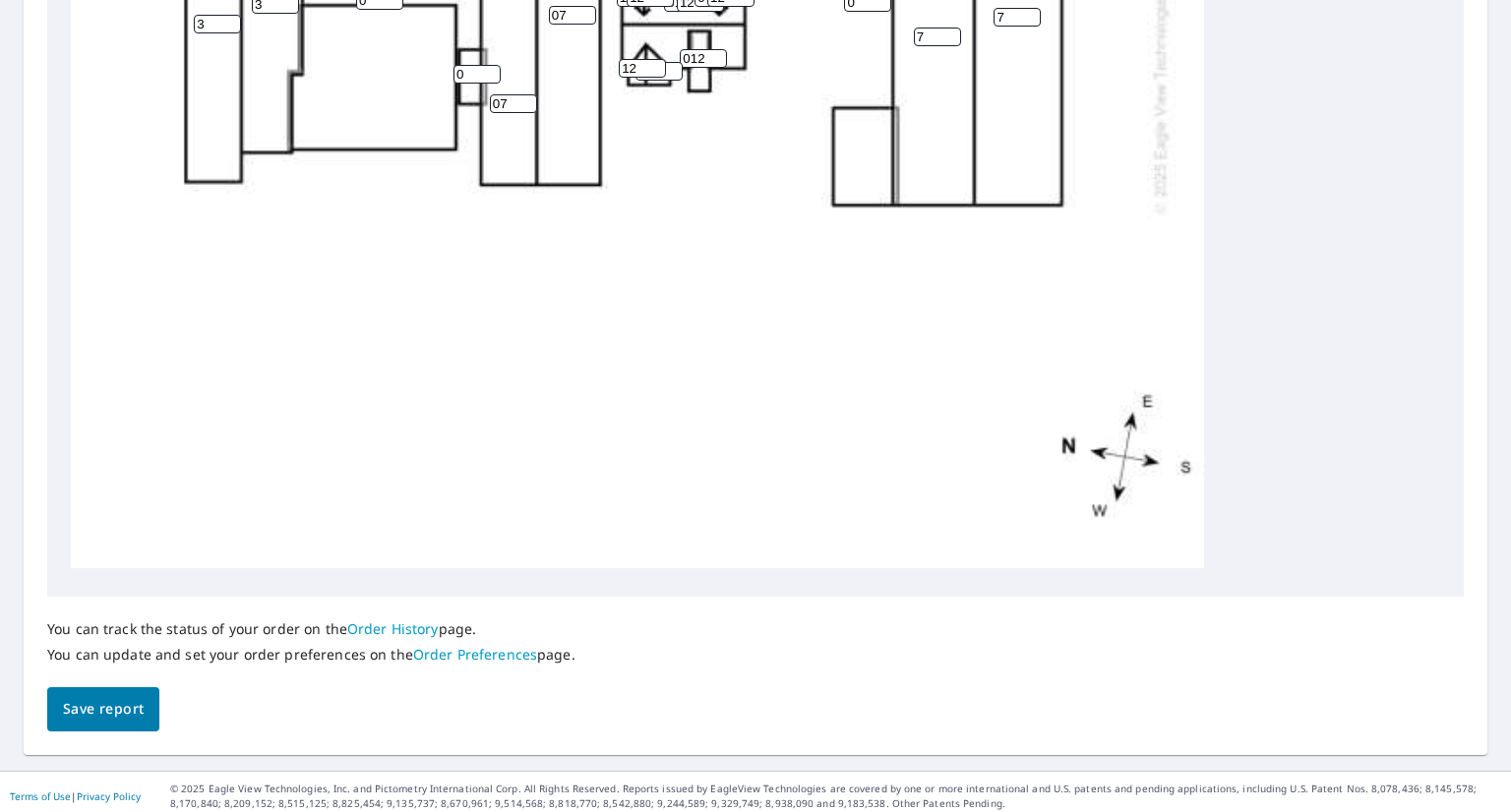
scroll to position [744, 0]
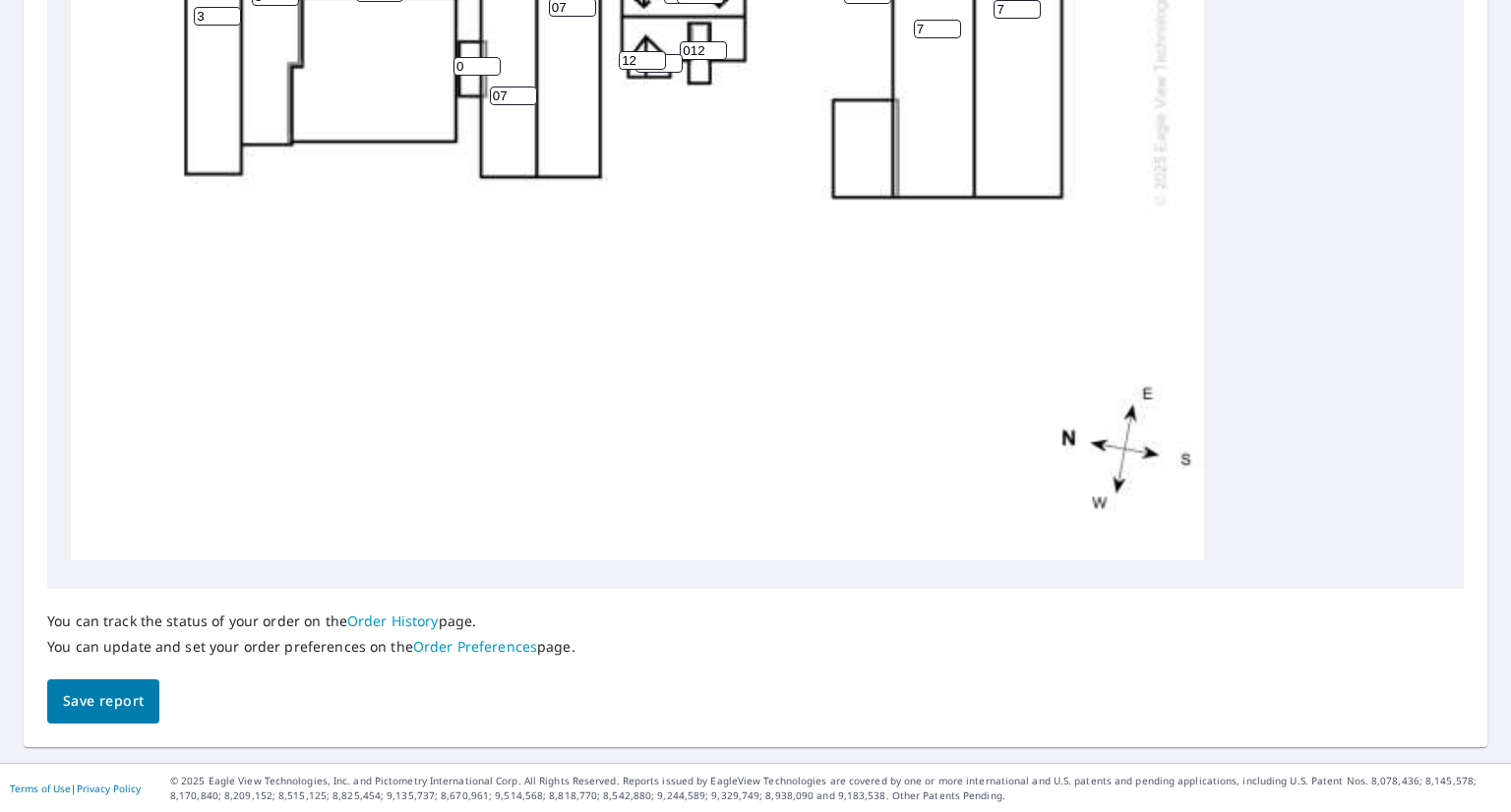
click at [102, 712] on span "Save report" at bounding box center [102, 701] width 80 height 25
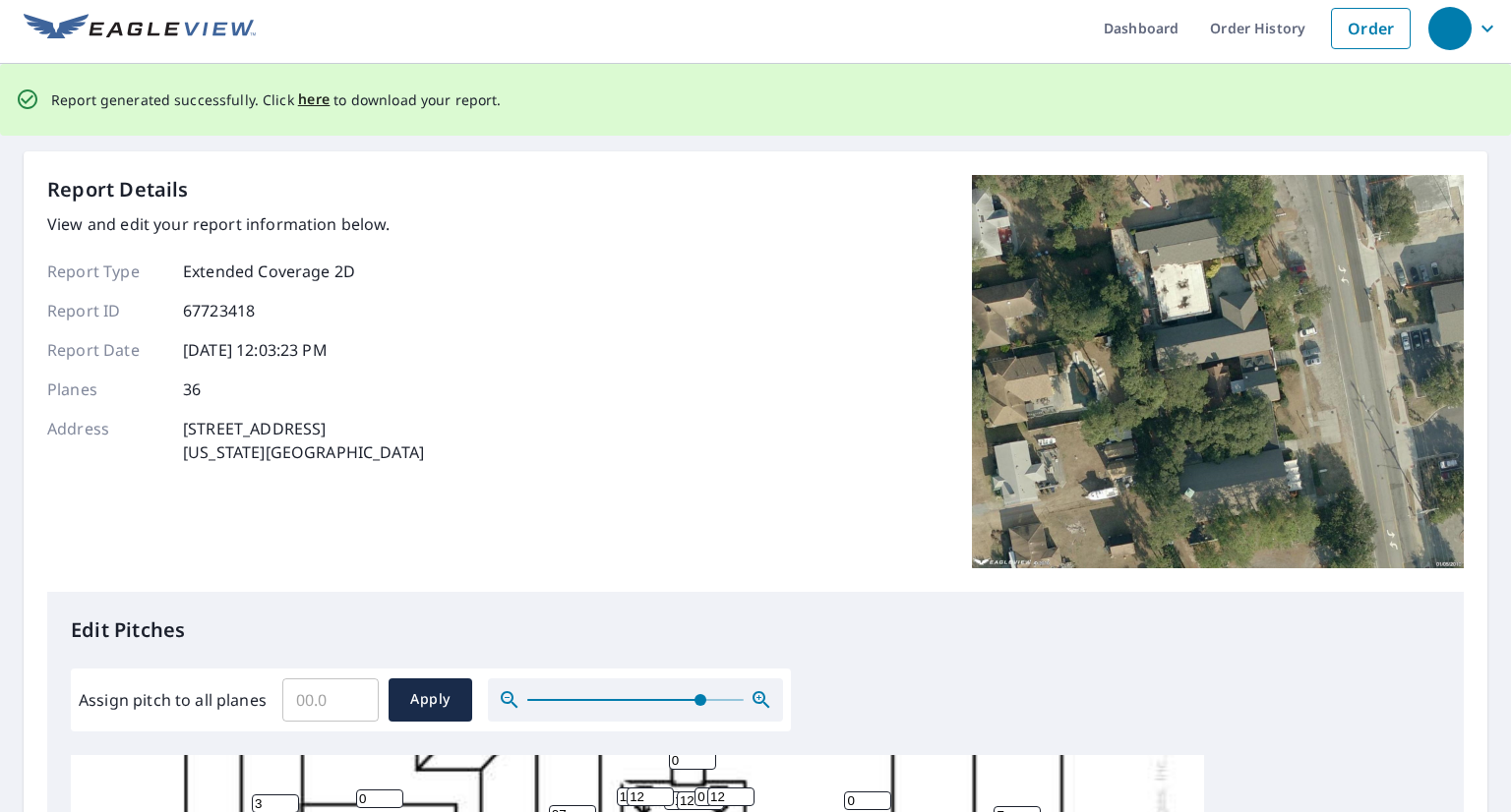
scroll to position [0, 0]
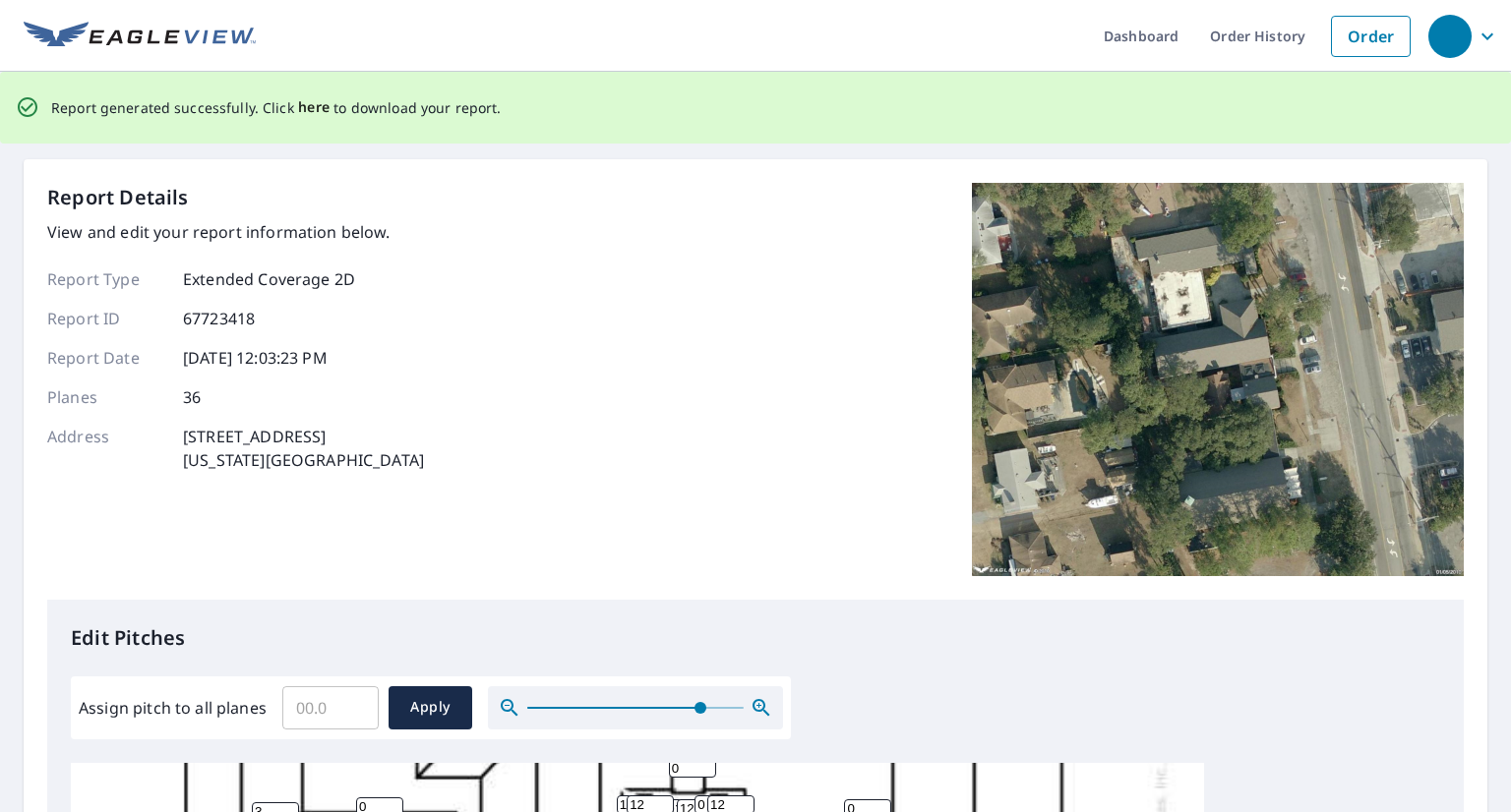
click at [301, 107] on span "here" at bounding box center [314, 107] width 33 height 25
